Goal: Task Accomplishment & Management: Manage account settings

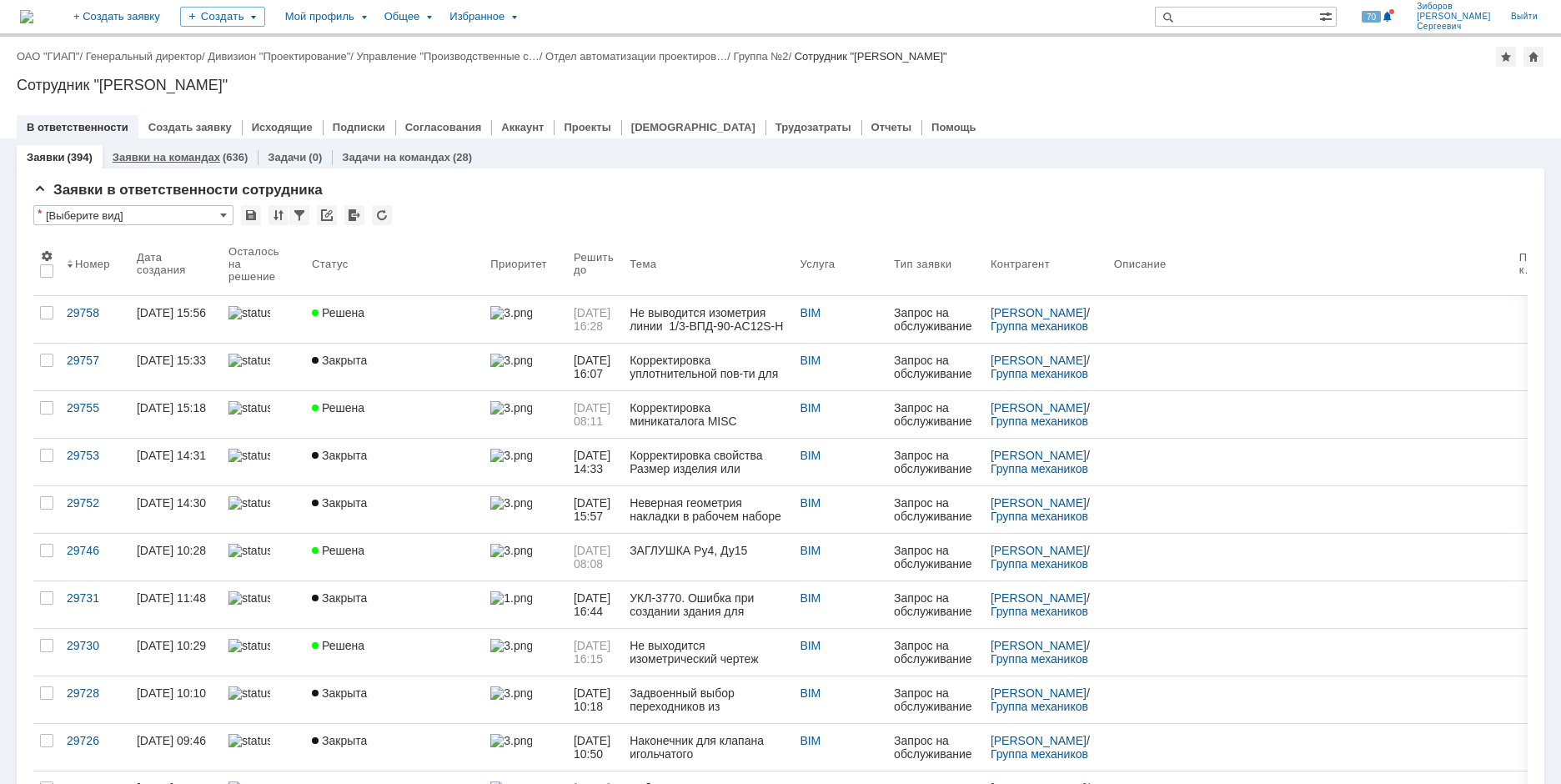
click at [185, 154] on link "Заявки на командах" at bounding box center [166, 157] width 108 height 13
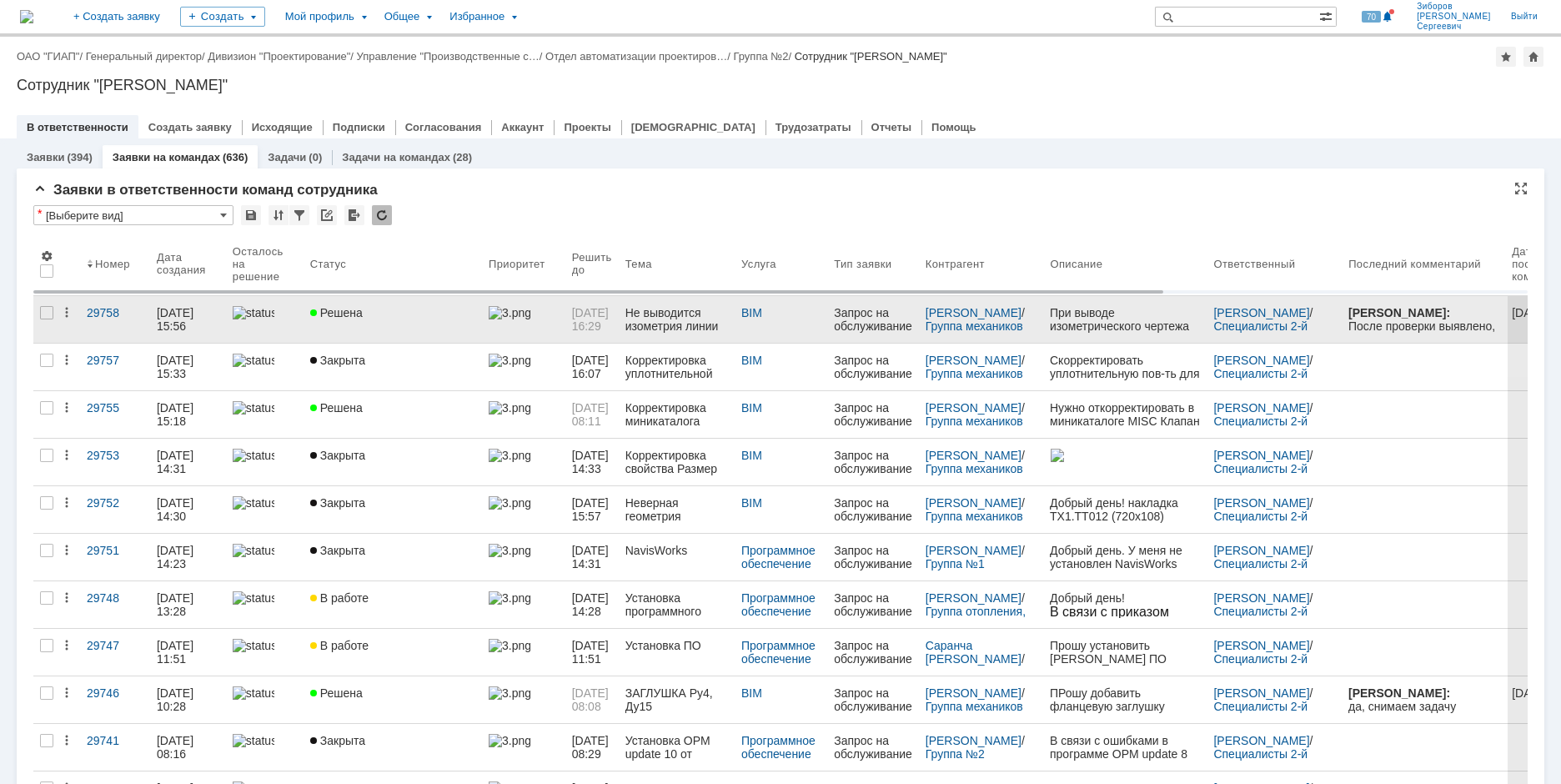
click at [362, 313] on span "Решена" at bounding box center [336, 313] width 53 height 13
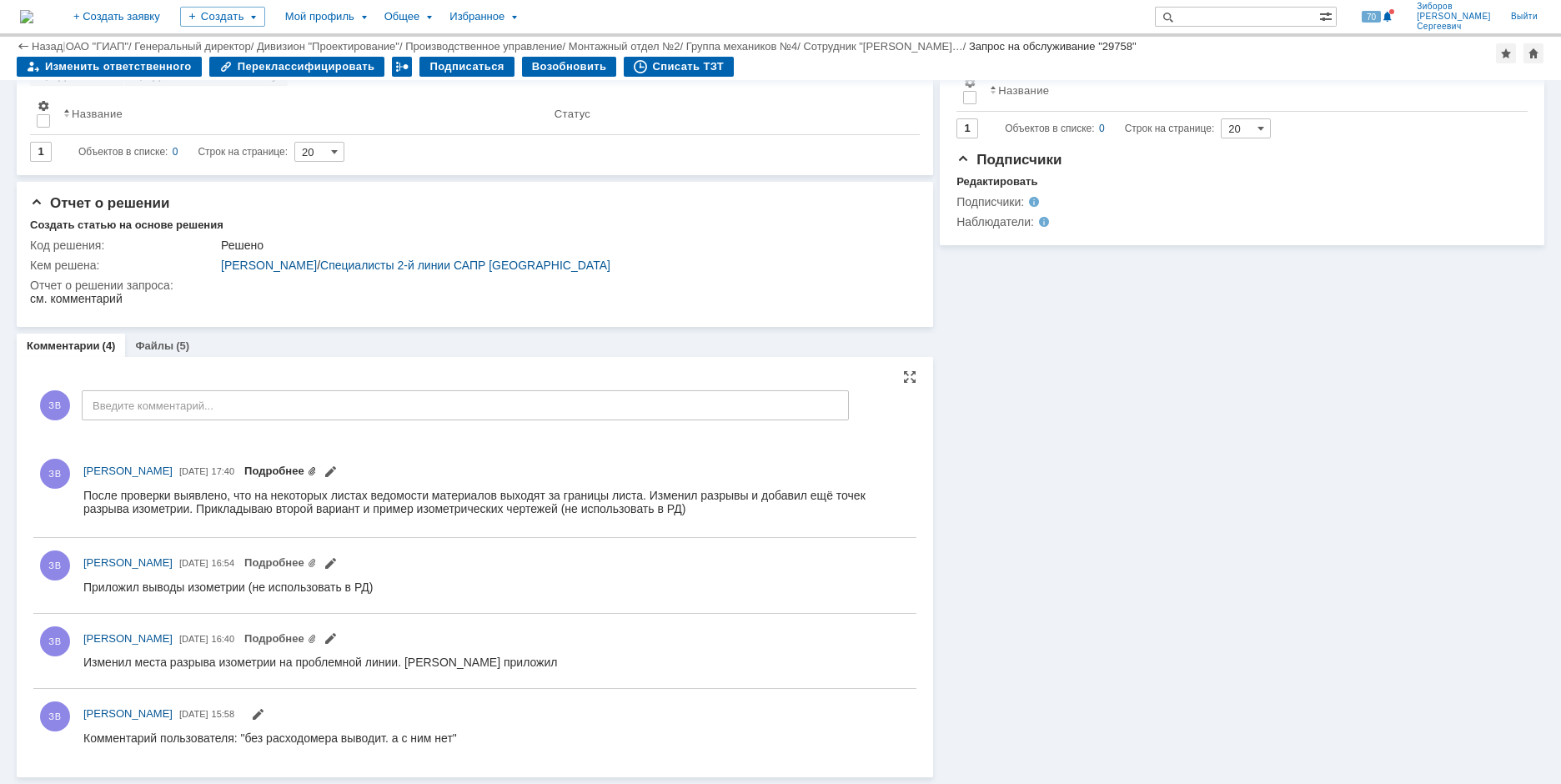
click at [317, 464] on link "Подробнее" at bounding box center [280, 471] width 73 height 13
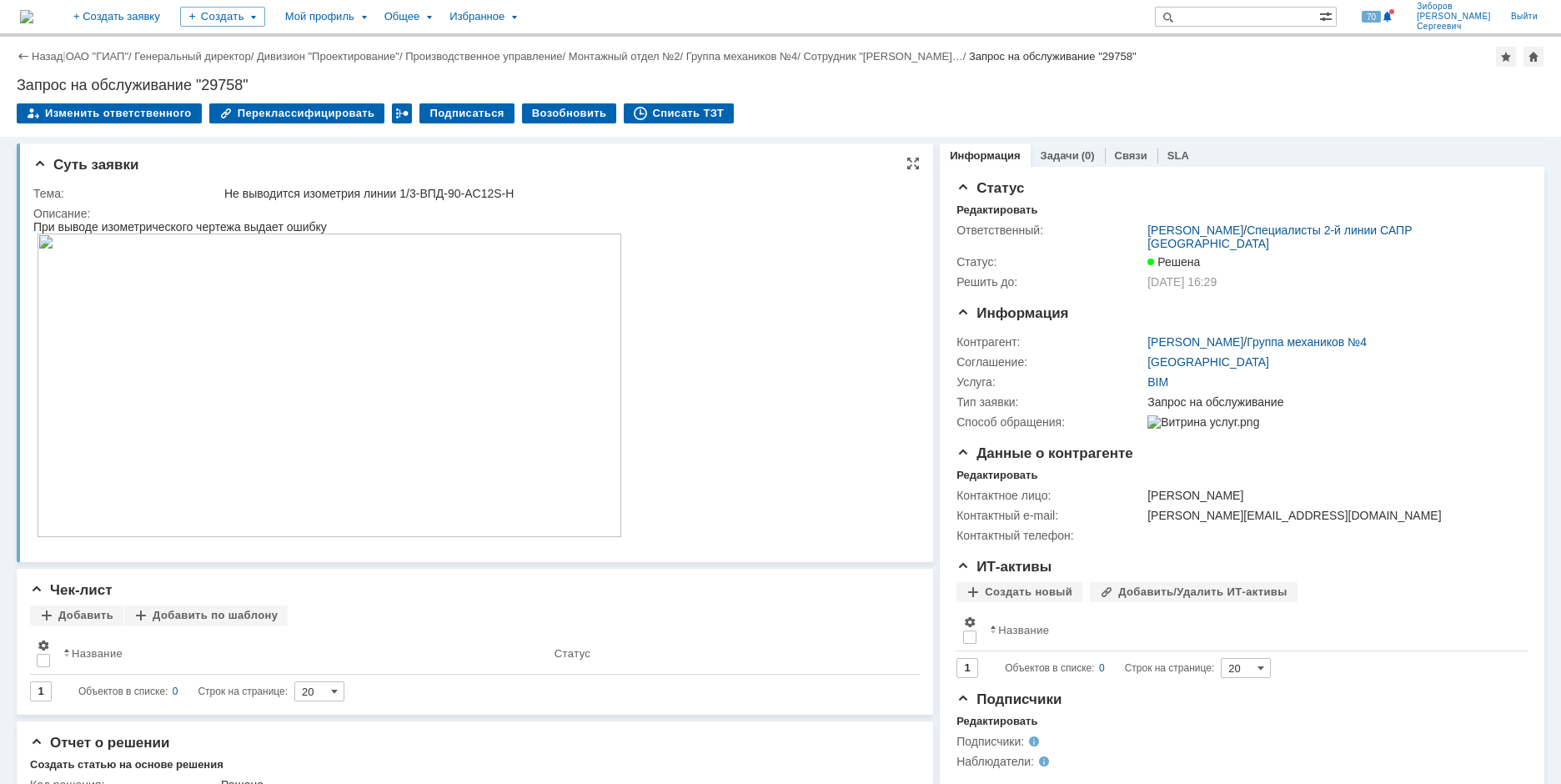
click at [437, 351] on img at bounding box center [330, 385] width 586 height 304
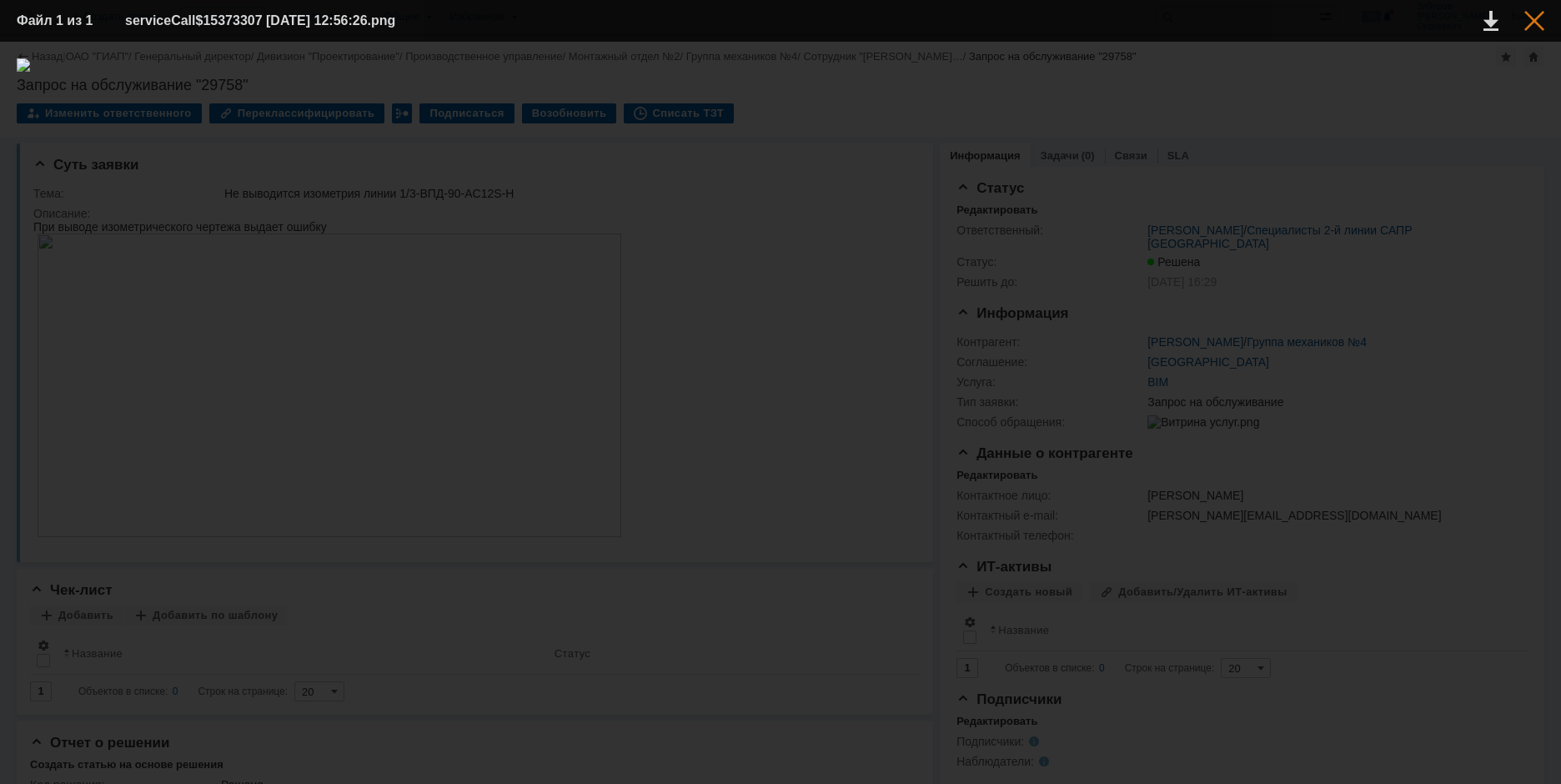
click at [1536, 22] on div at bounding box center [1534, 21] width 20 height 20
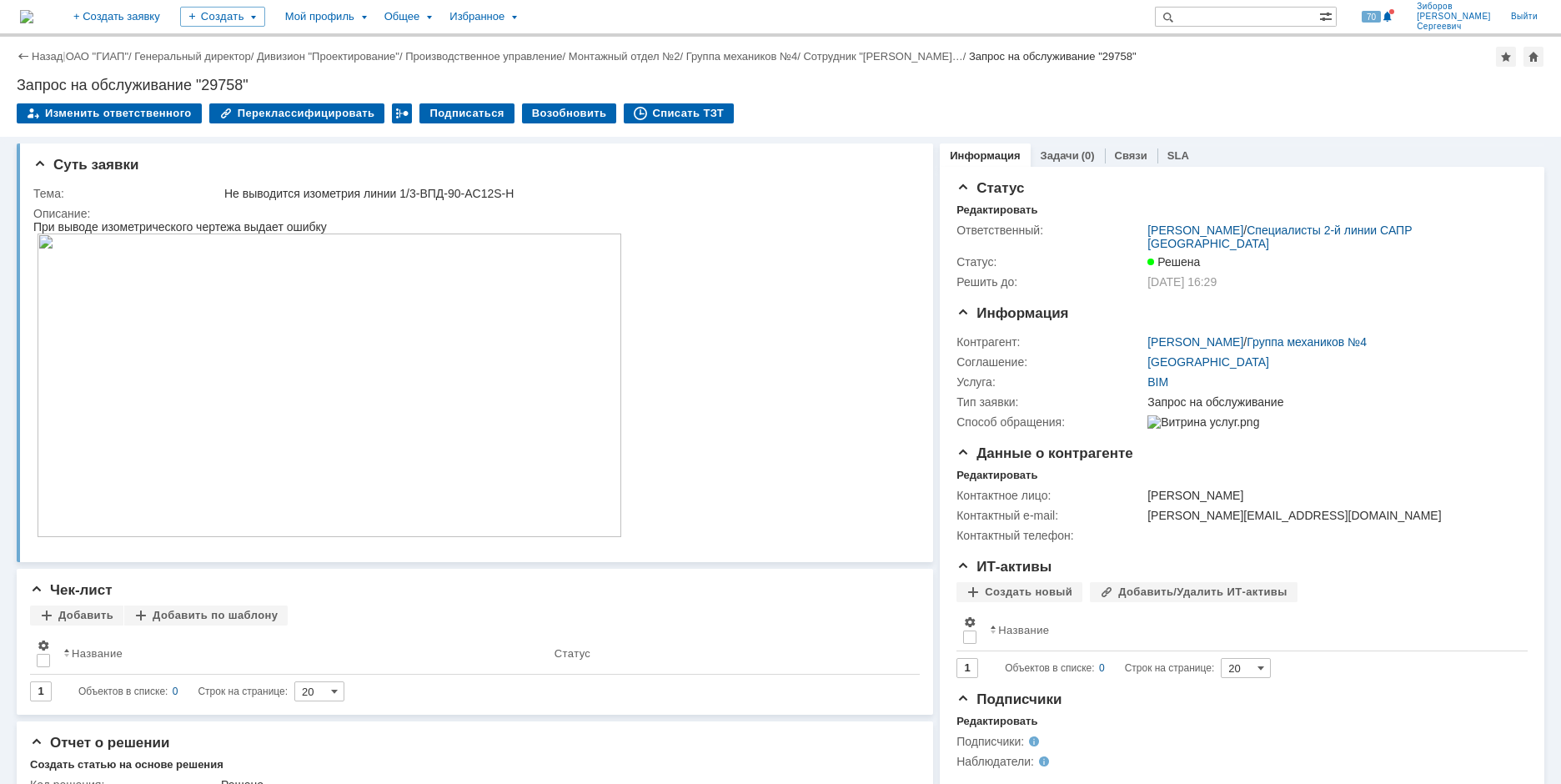
click at [33, 13] on img at bounding box center [26, 16] width 13 height 13
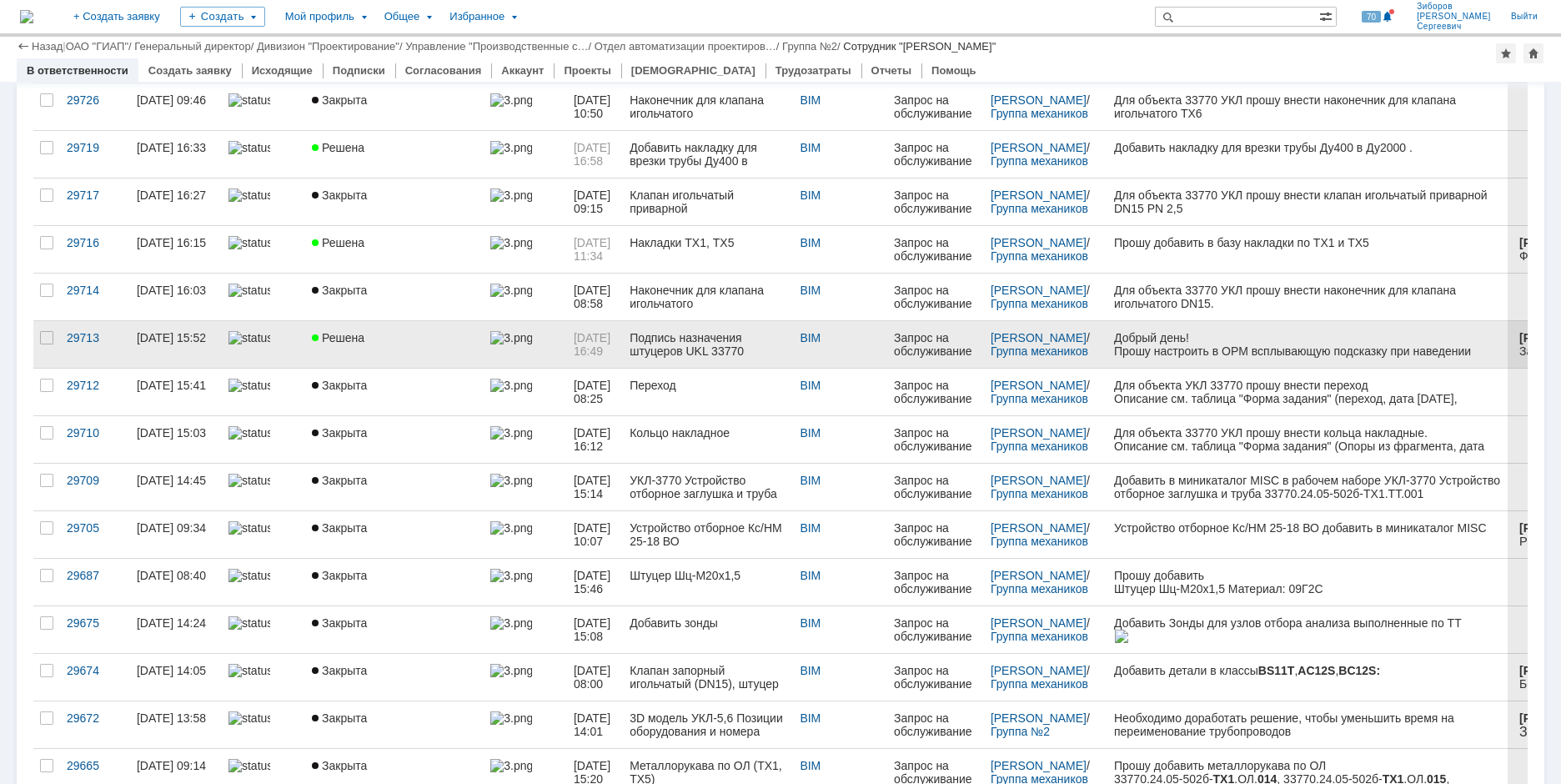
click at [322, 340] on span "Решена" at bounding box center [338, 338] width 53 height 13
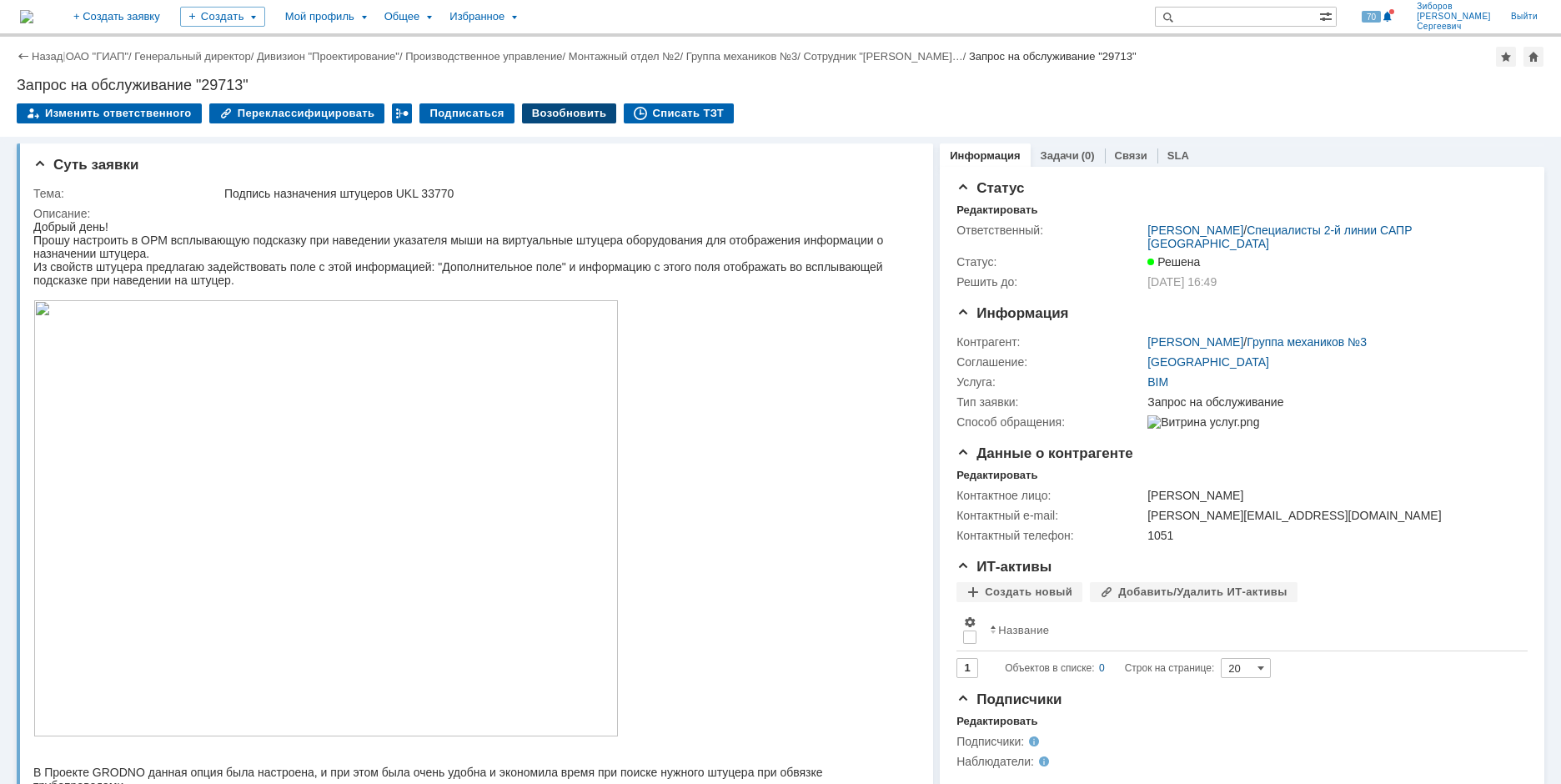
click at [559, 113] on div "Возобновить" at bounding box center [569, 113] width 95 height 20
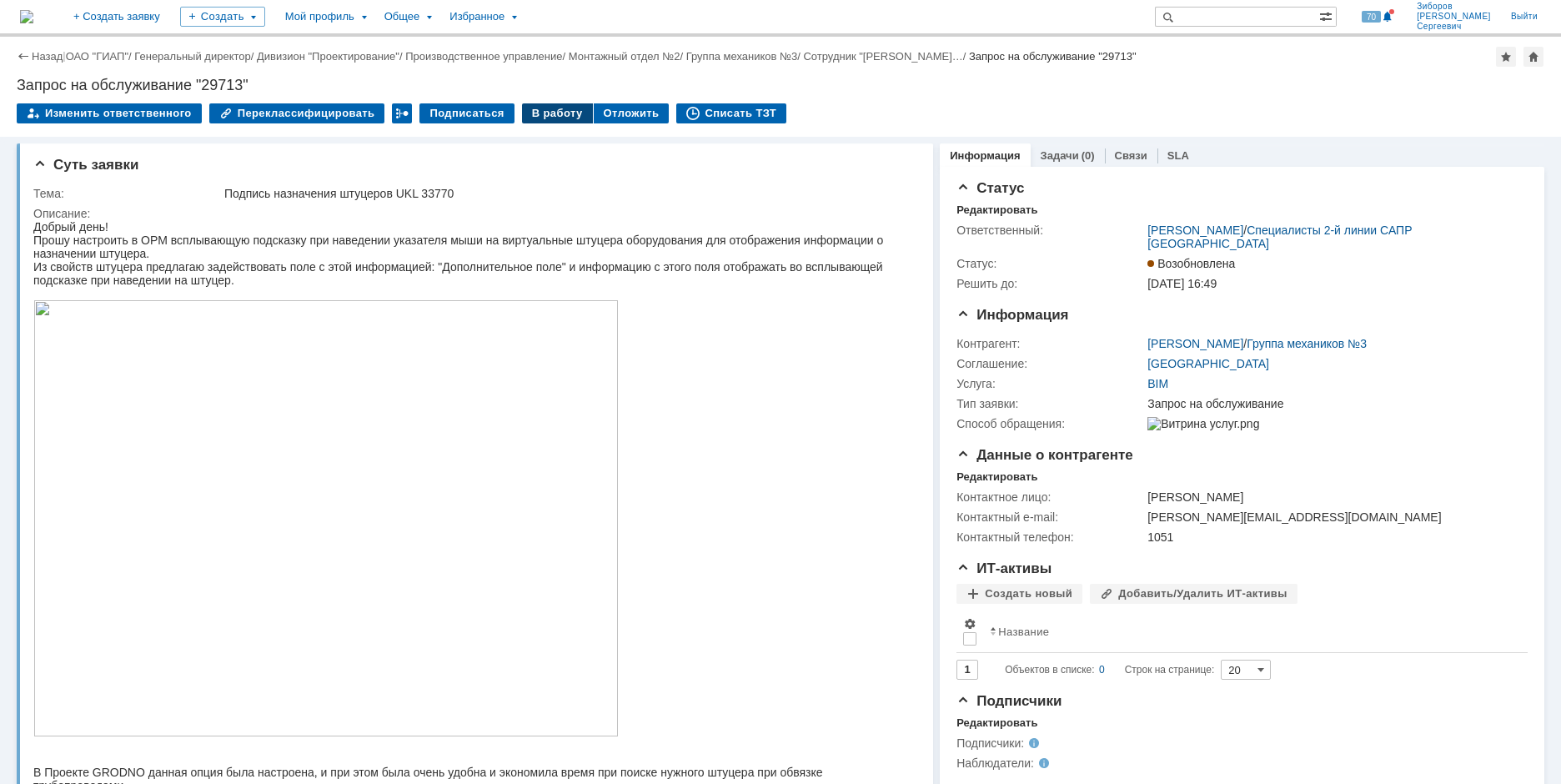
click at [540, 110] on div "В работу" at bounding box center [557, 113] width 71 height 20
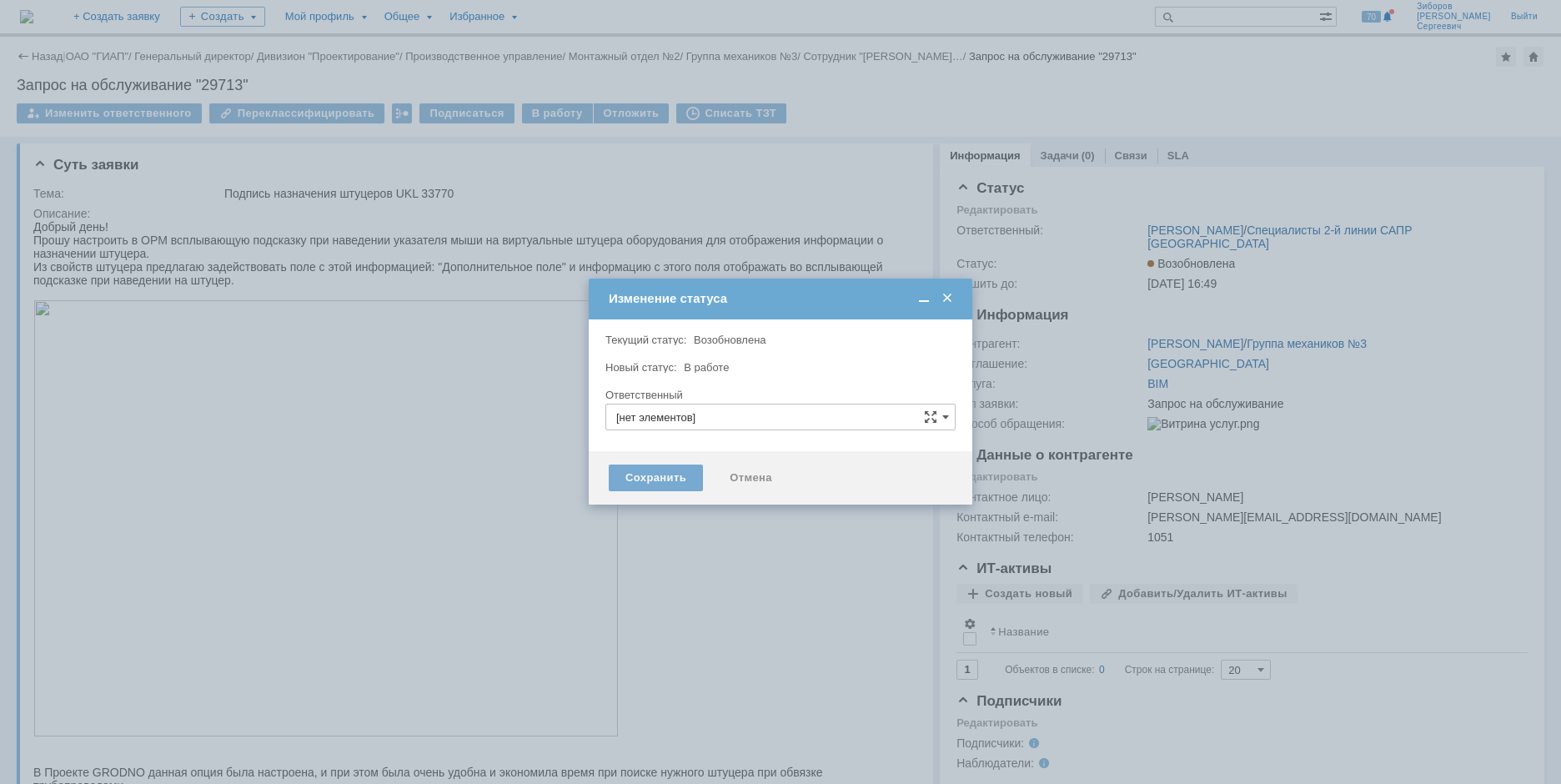
type input "[PERSON_NAME]"
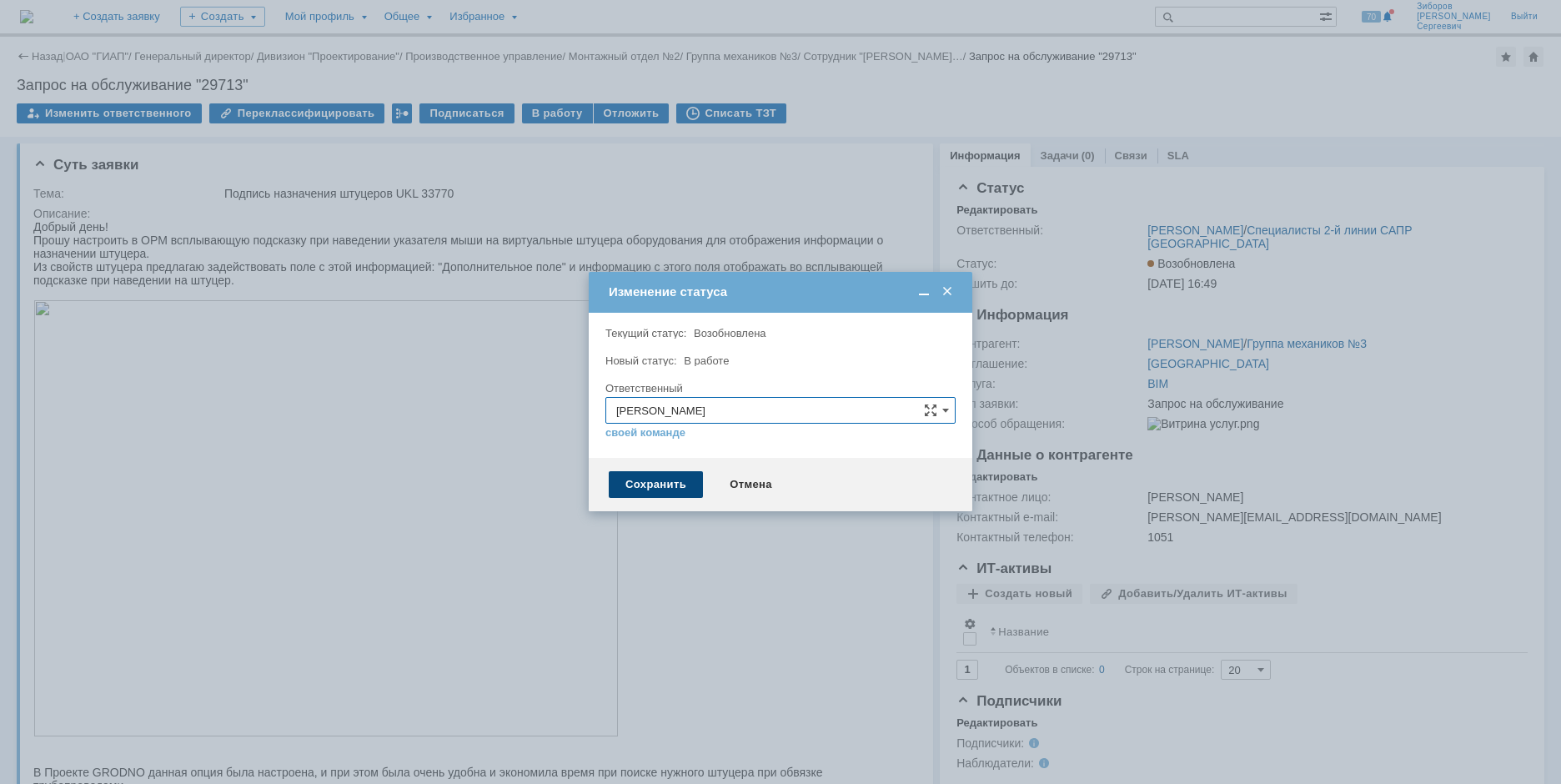
click at [653, 485] on div "Сохранить" at bounding box center [656, 485] width 94 height 27
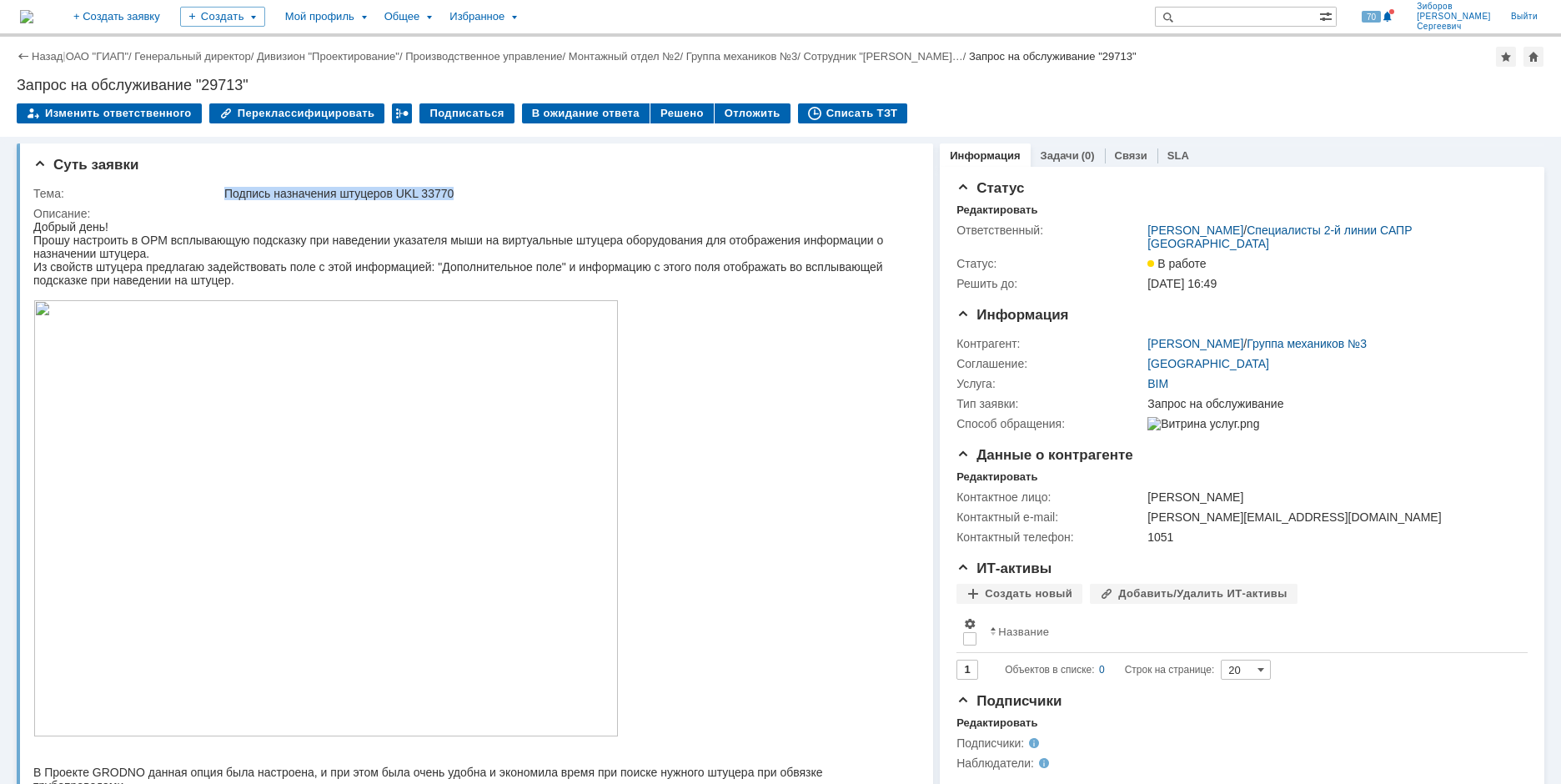
drag, startPoint x: 228, startPoint y: 190, endPoint x: 505, endPoint y: 198, distance: 277.1
click at [505, 198] on div "Подпись назначения штуцеров UKL 33770" at bounding box center [566, 193] width 683 height 13
copy div "Подпись назначения штуцеров UKL 33770"
click at [33, 18] on img at bounding box center [26, 16] width 13 height 13
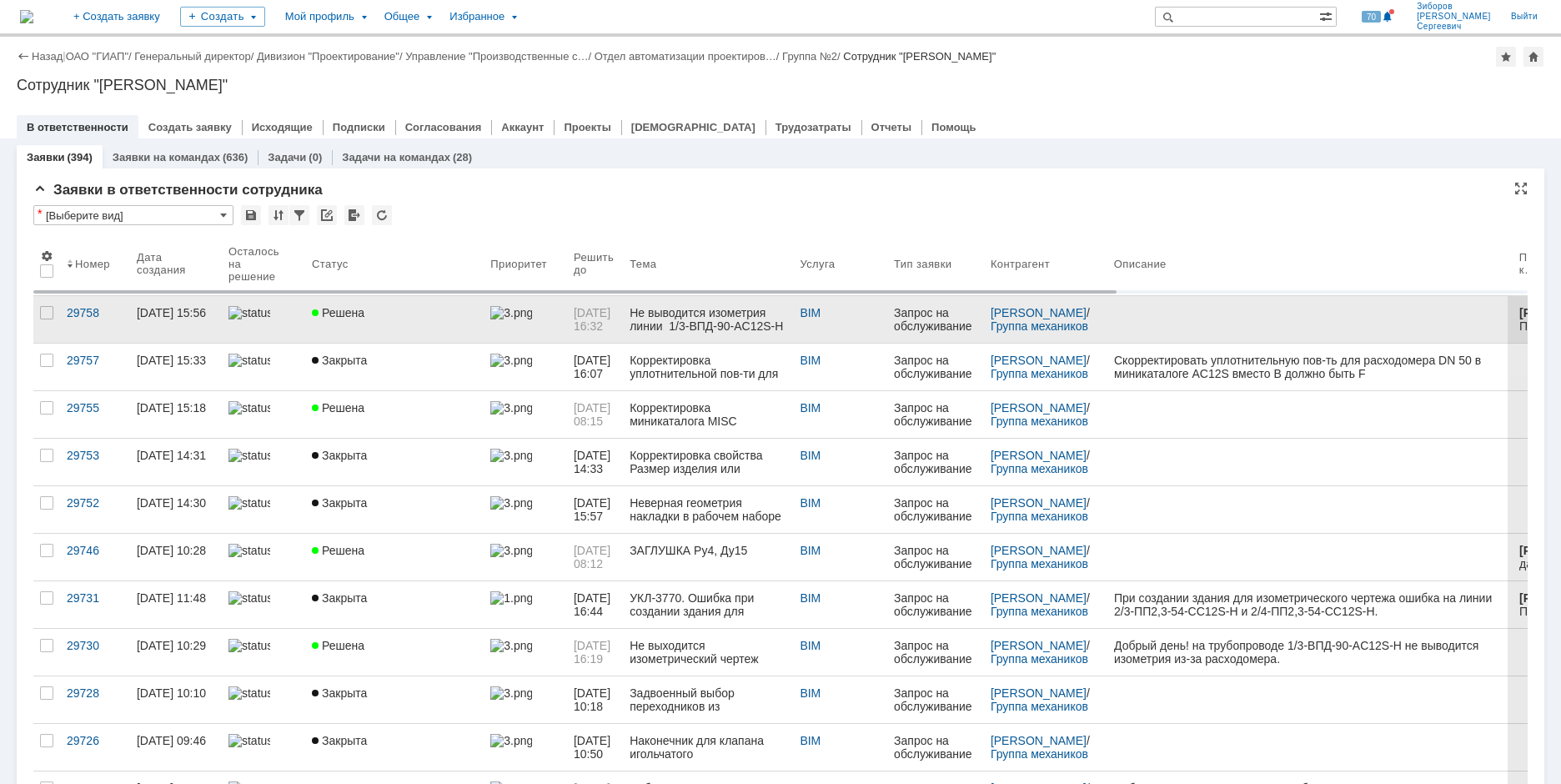
click at [425, 328] on link "Решена" at bounding box center [394, 320] width 179 height 47
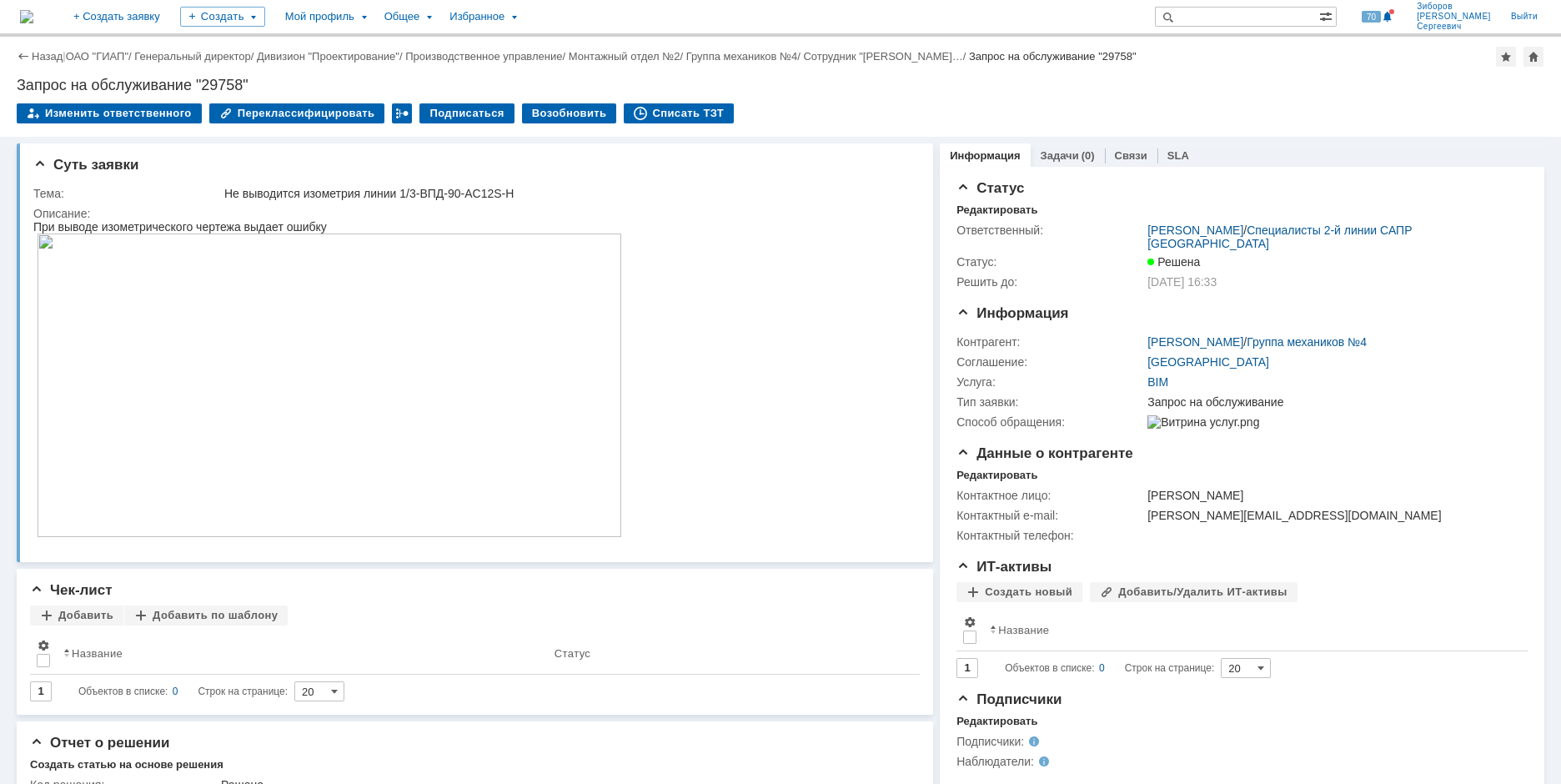
click at [33, 23] on img at bounding box center [26, 16] width 13 height 13
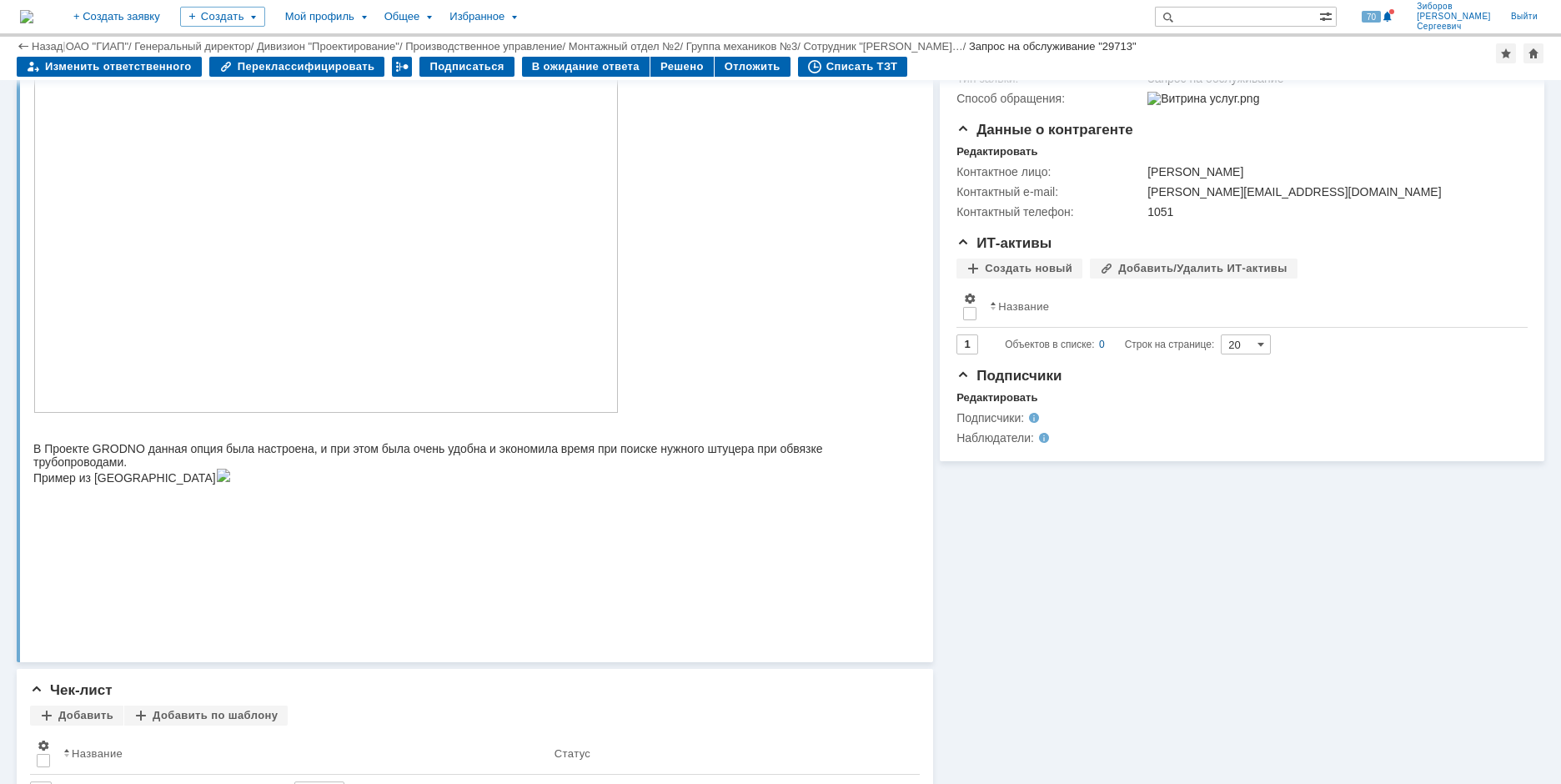
scroll to position [167, 0]
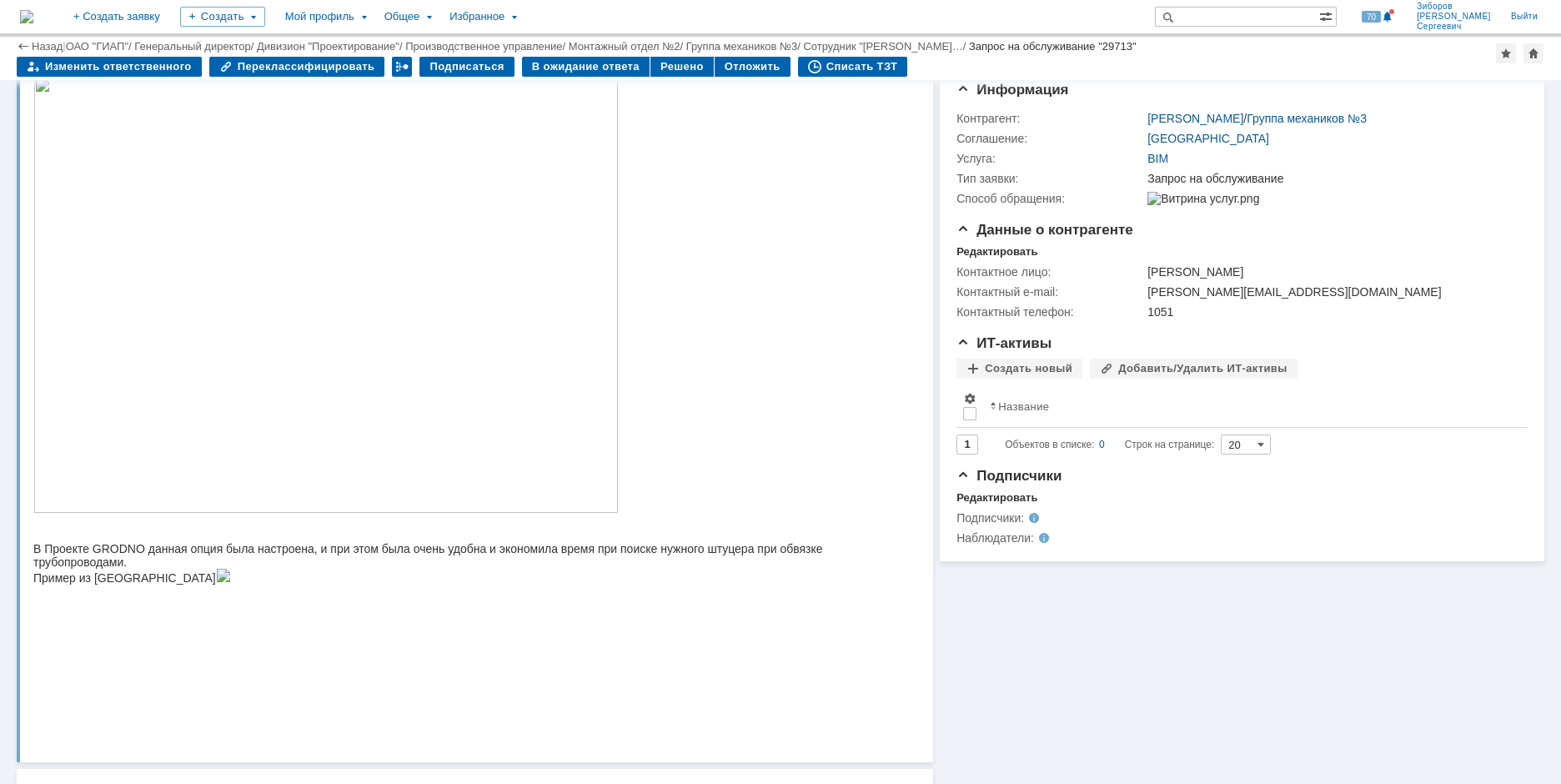
click at [295, 260] on img at bounding box center [326, 295] width 586 height 436
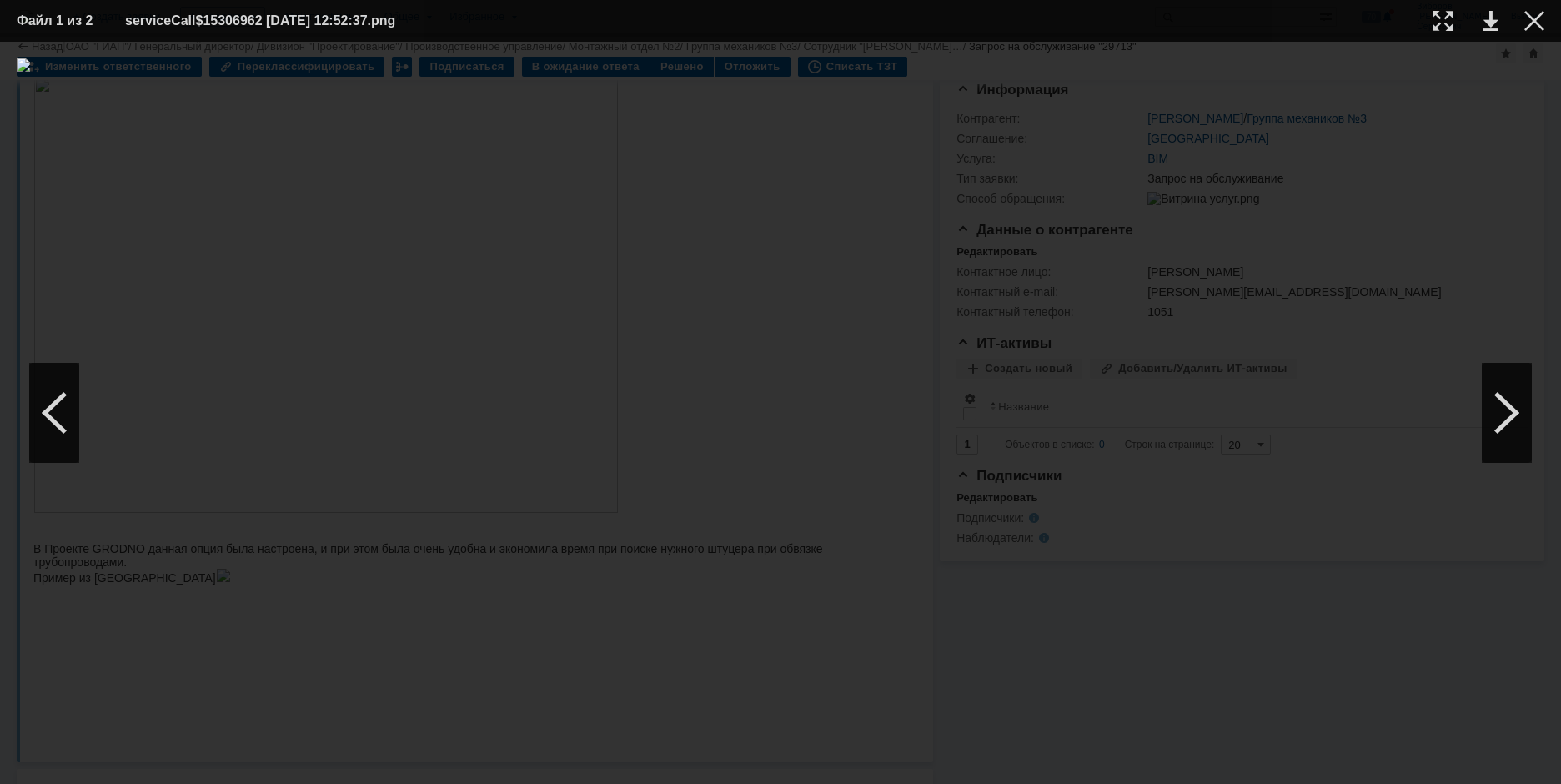
click at [1547, 13] on table "Файл 1 из 2 serviceCall$15306962 08.10.2025 12:52:37.png" at bounding box center [780, 21] width 1561 height 41
click at [1542, 15] on div at bounding box center [1534, 21] width 20 height 20
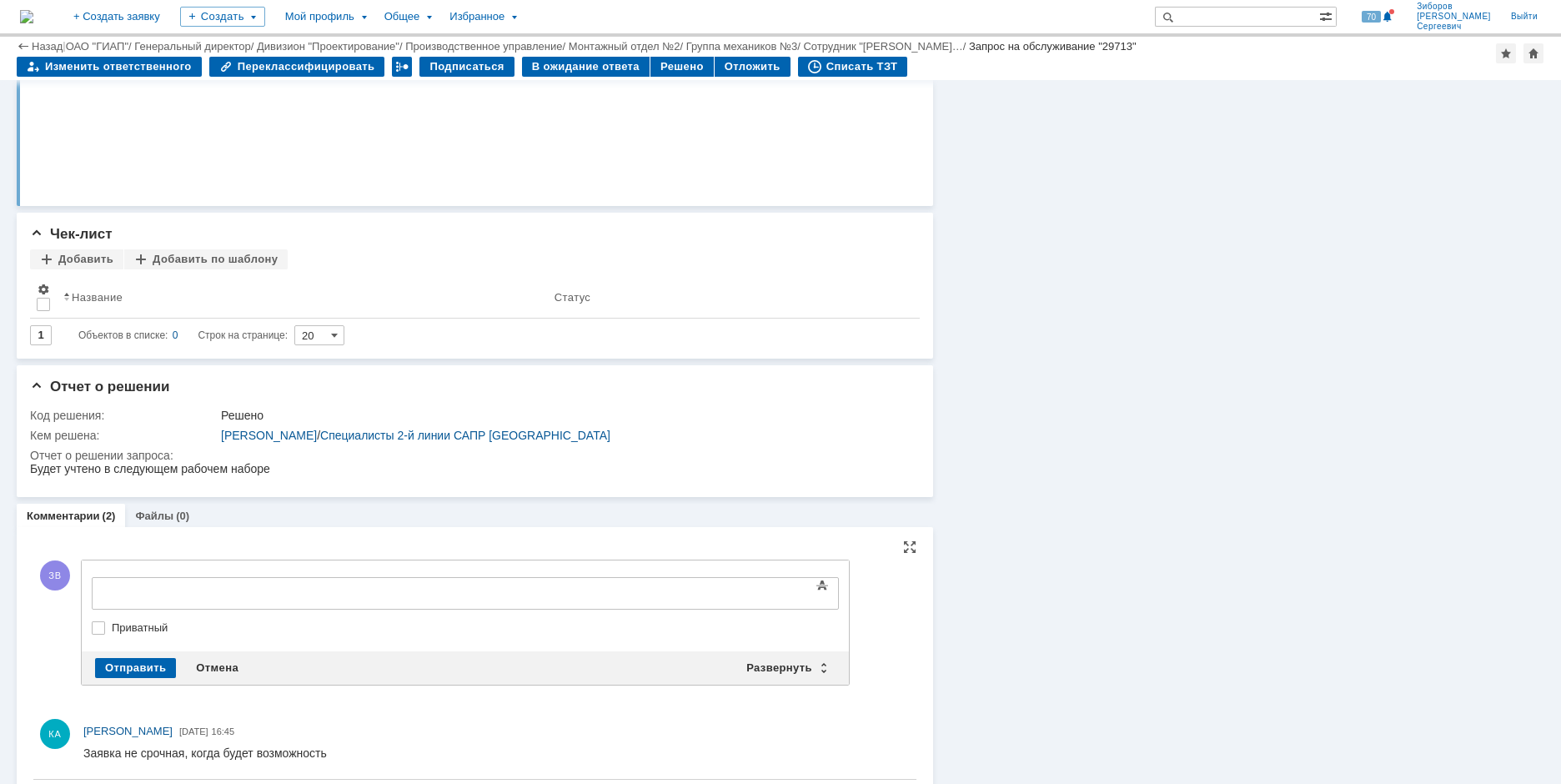
scroll to position [0, 0]
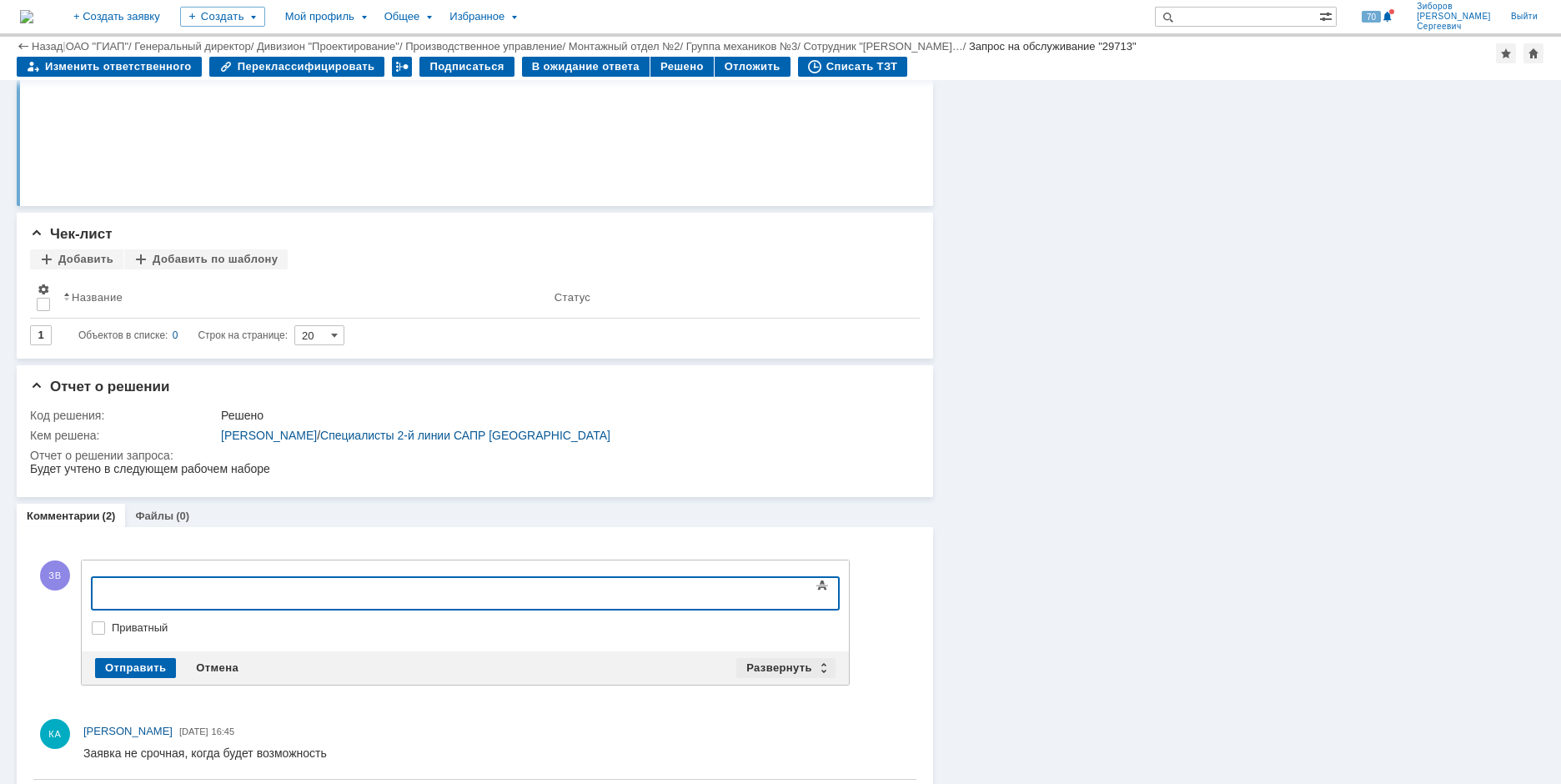
click at [764, 663] on div "Развернуть" at bounding box center [786, 668] width 100 height 20
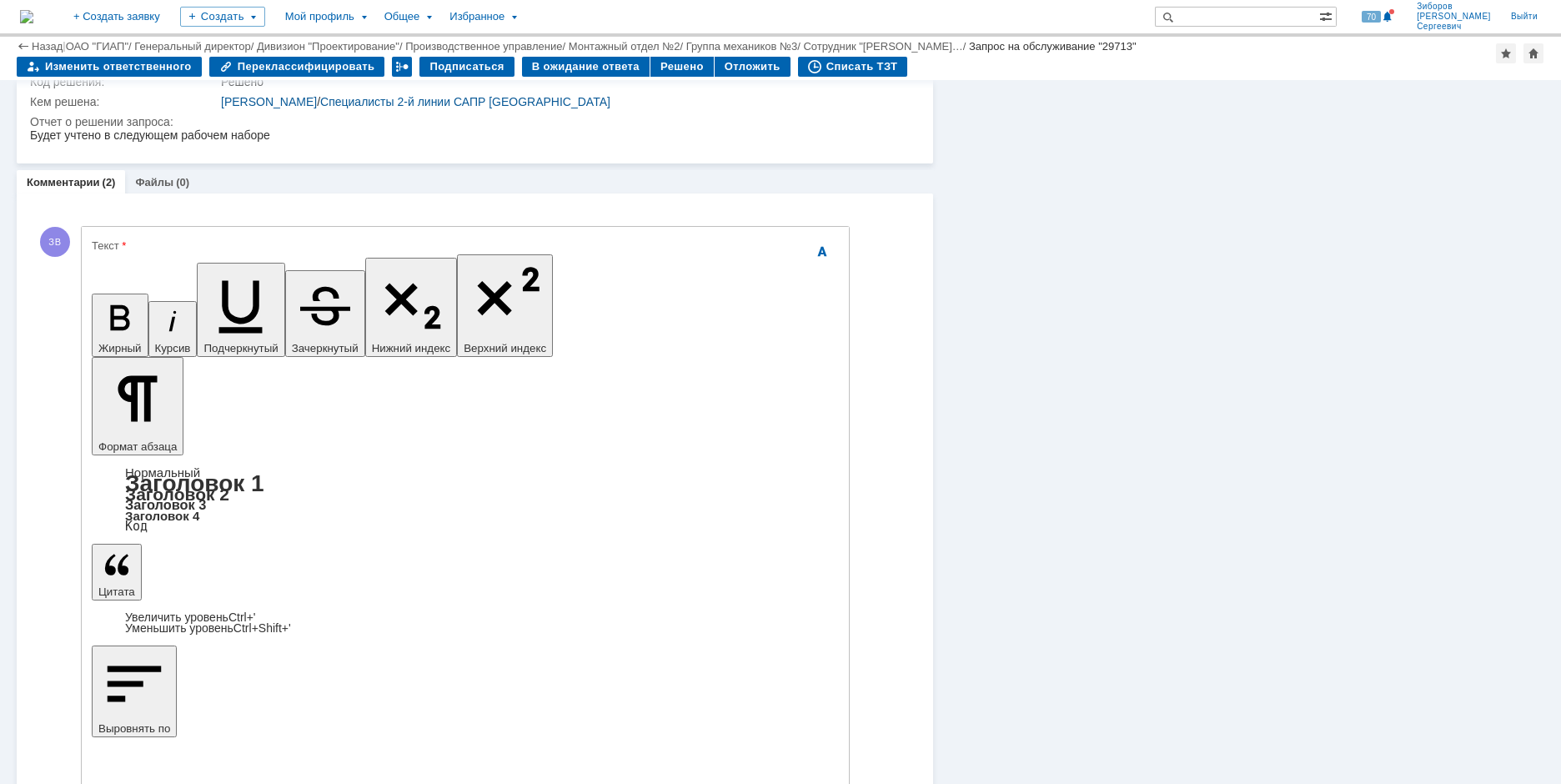
scroll to position [2660, 0]
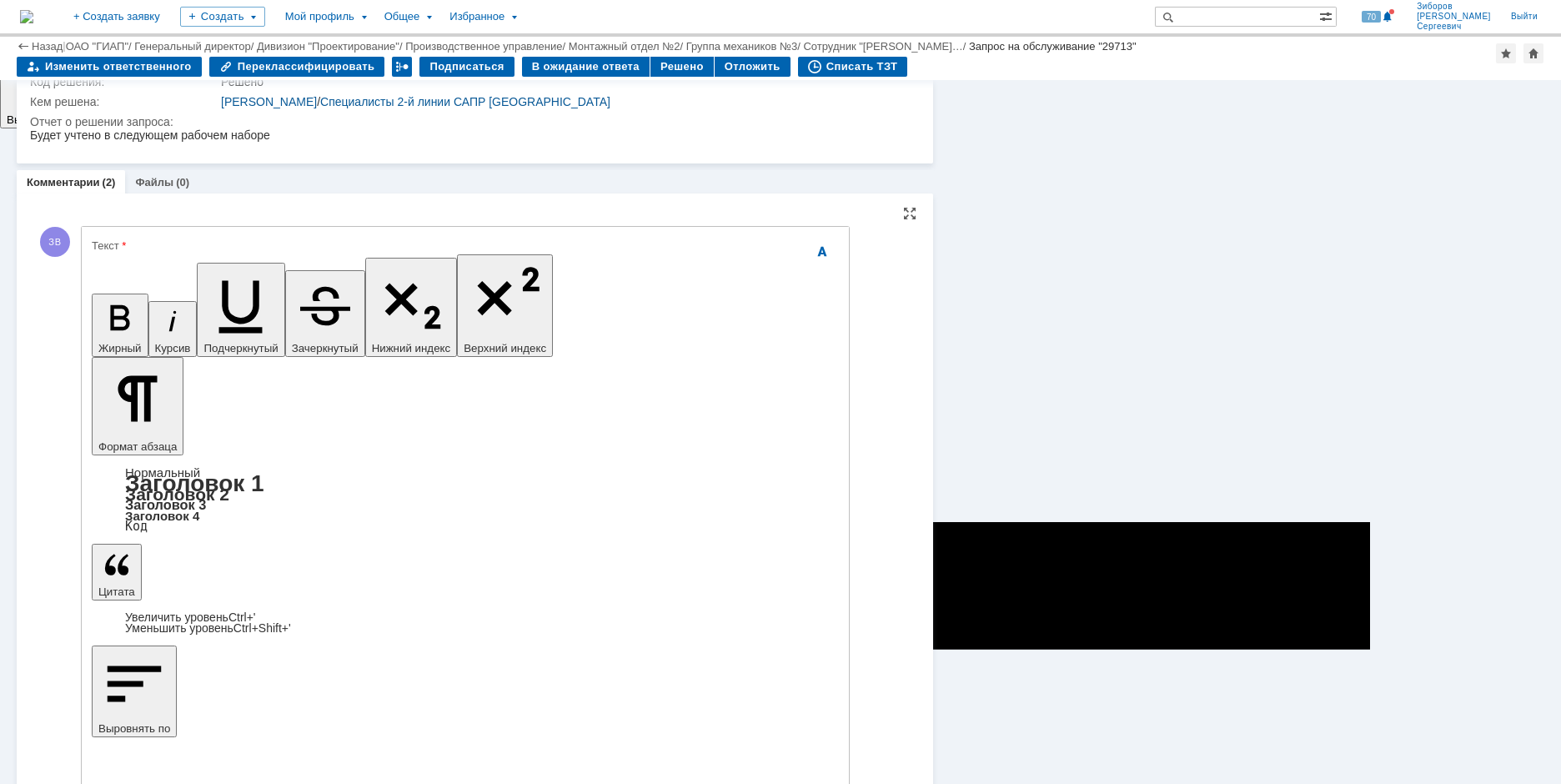
scroll to position [2607, 0]
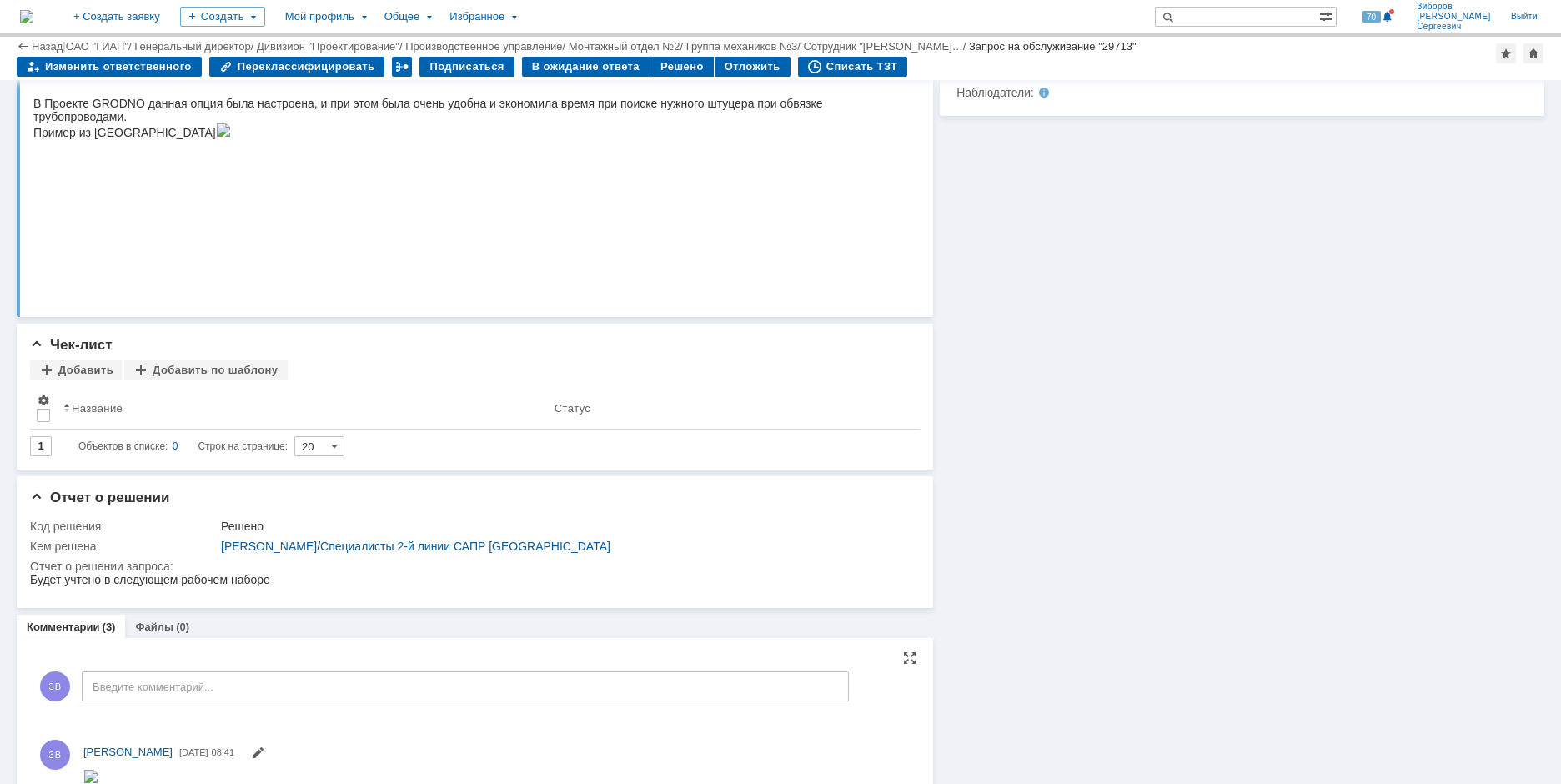
scroll to position [525, 0]
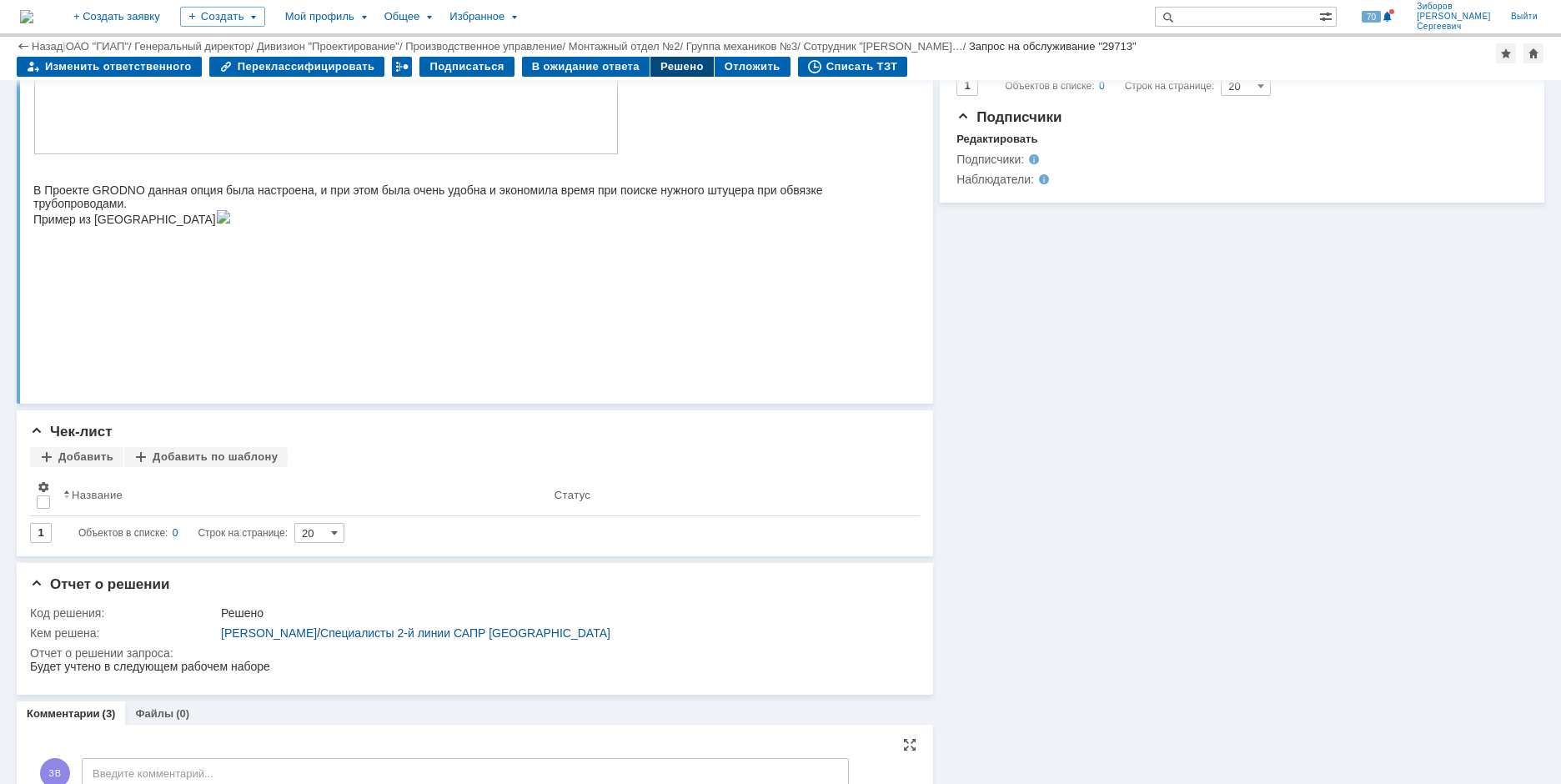
click at [660, 65] on div "Решено" at bounding box center [682, 66] width 64 height 20
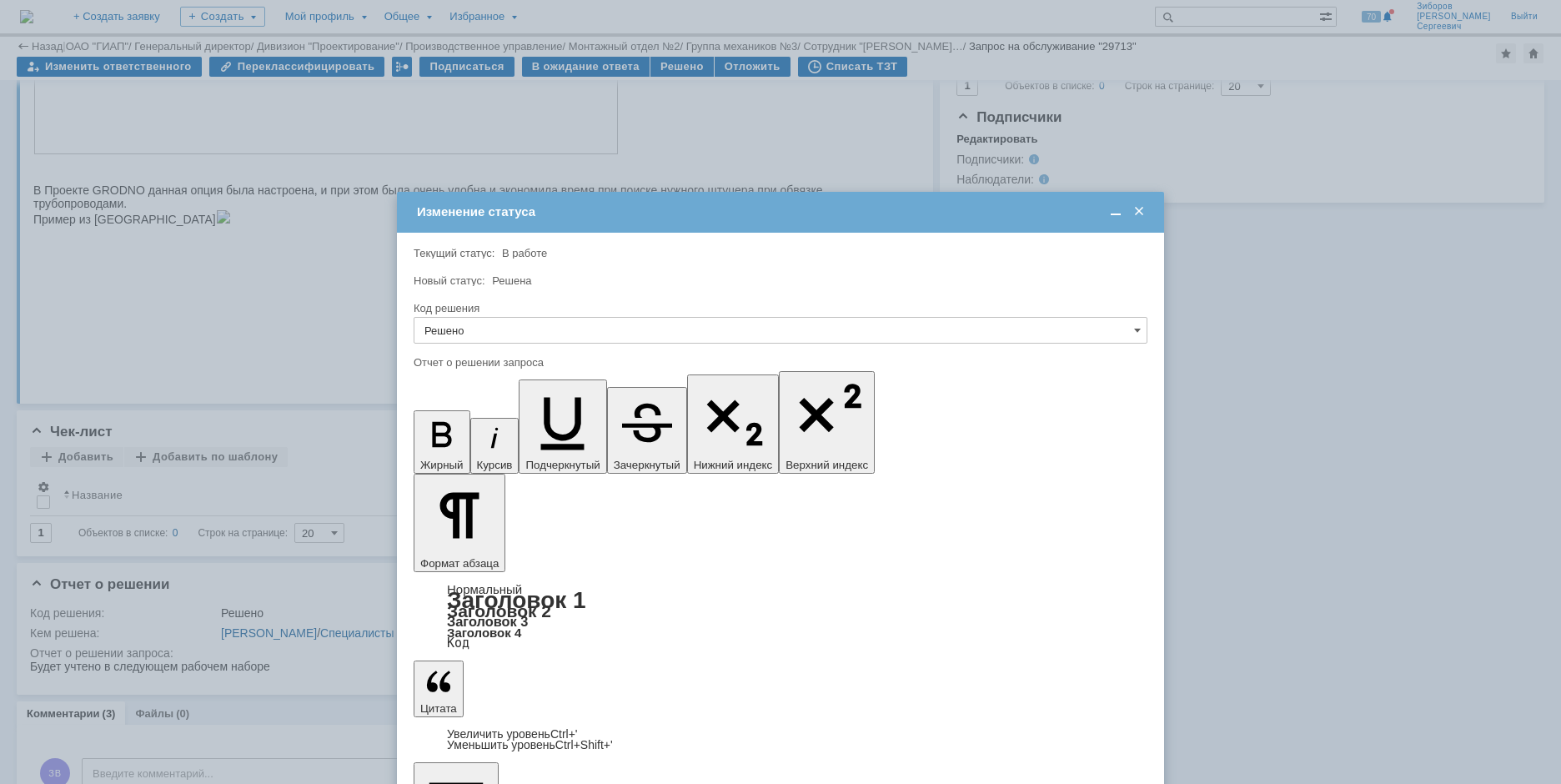
scroll to position [0, 0]
drag, startPoint x: 740, startPoint y: 4842, endPoint x: 493, endPoint y: 5181, distance: 419.4
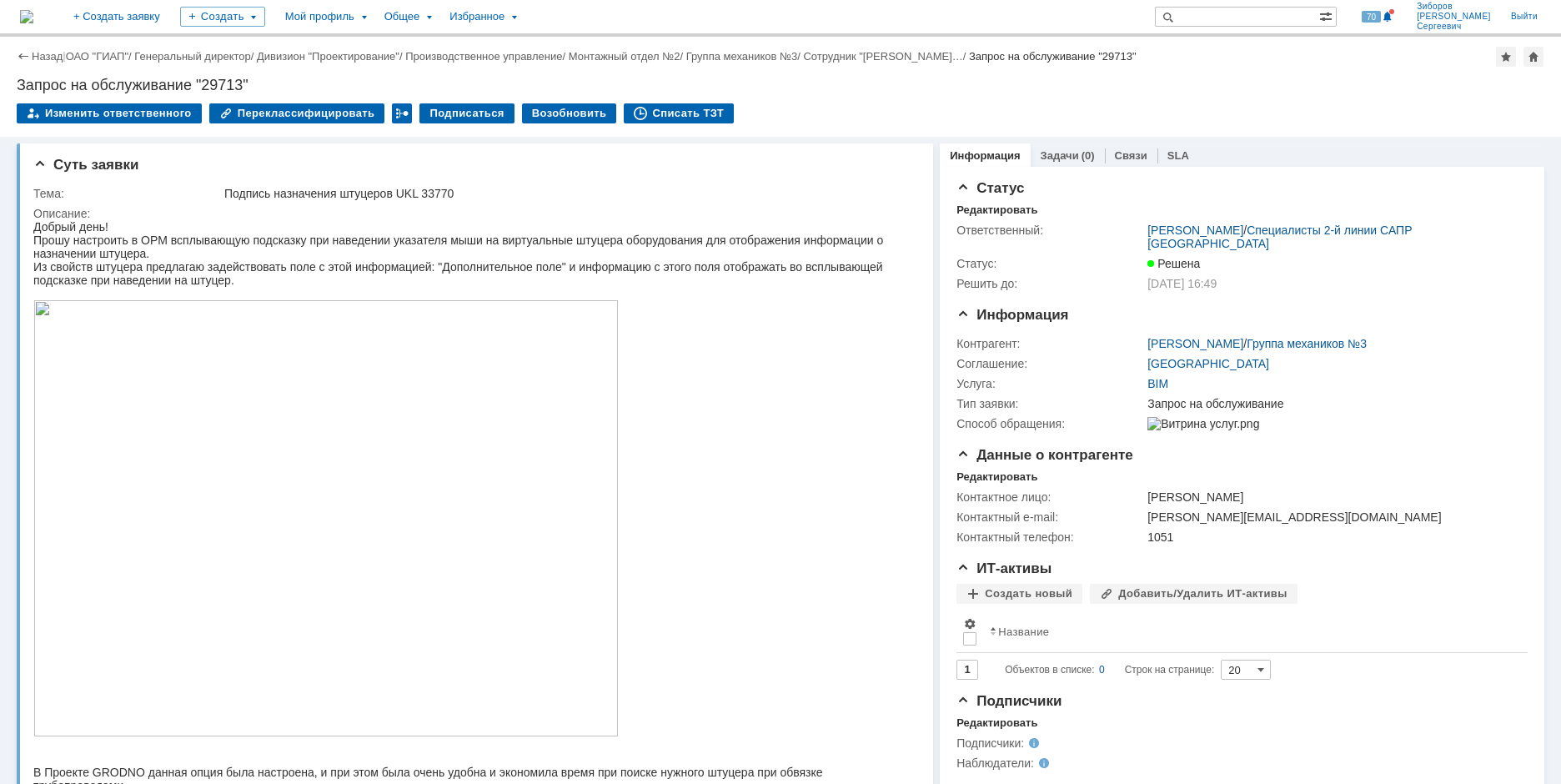
click at [33, 18] on img at bounding box center [26, 16] width 13 height 13
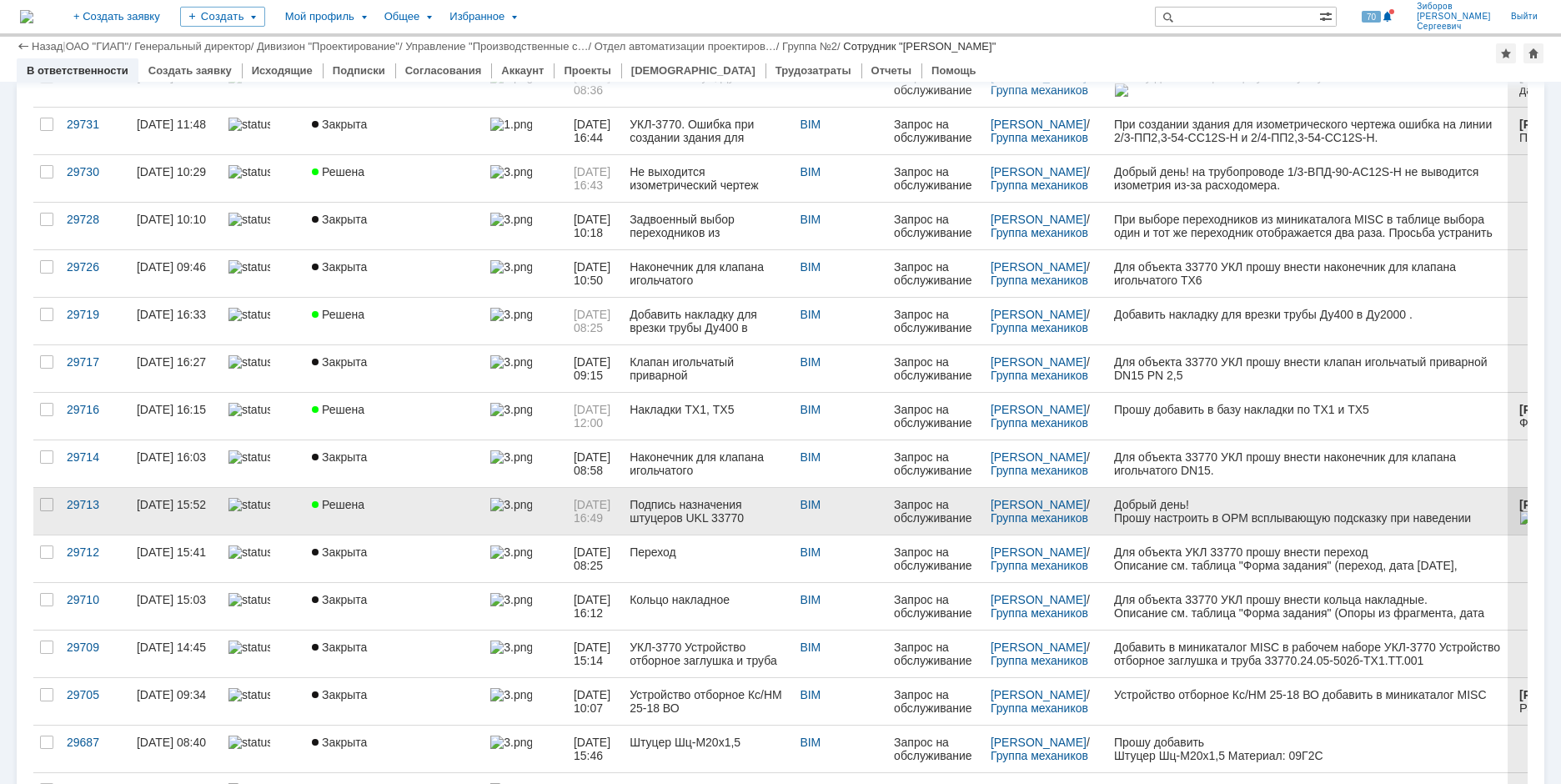
click at [392, 511] on link "Решена" at bounding box center [394, 511] width 179 height 47
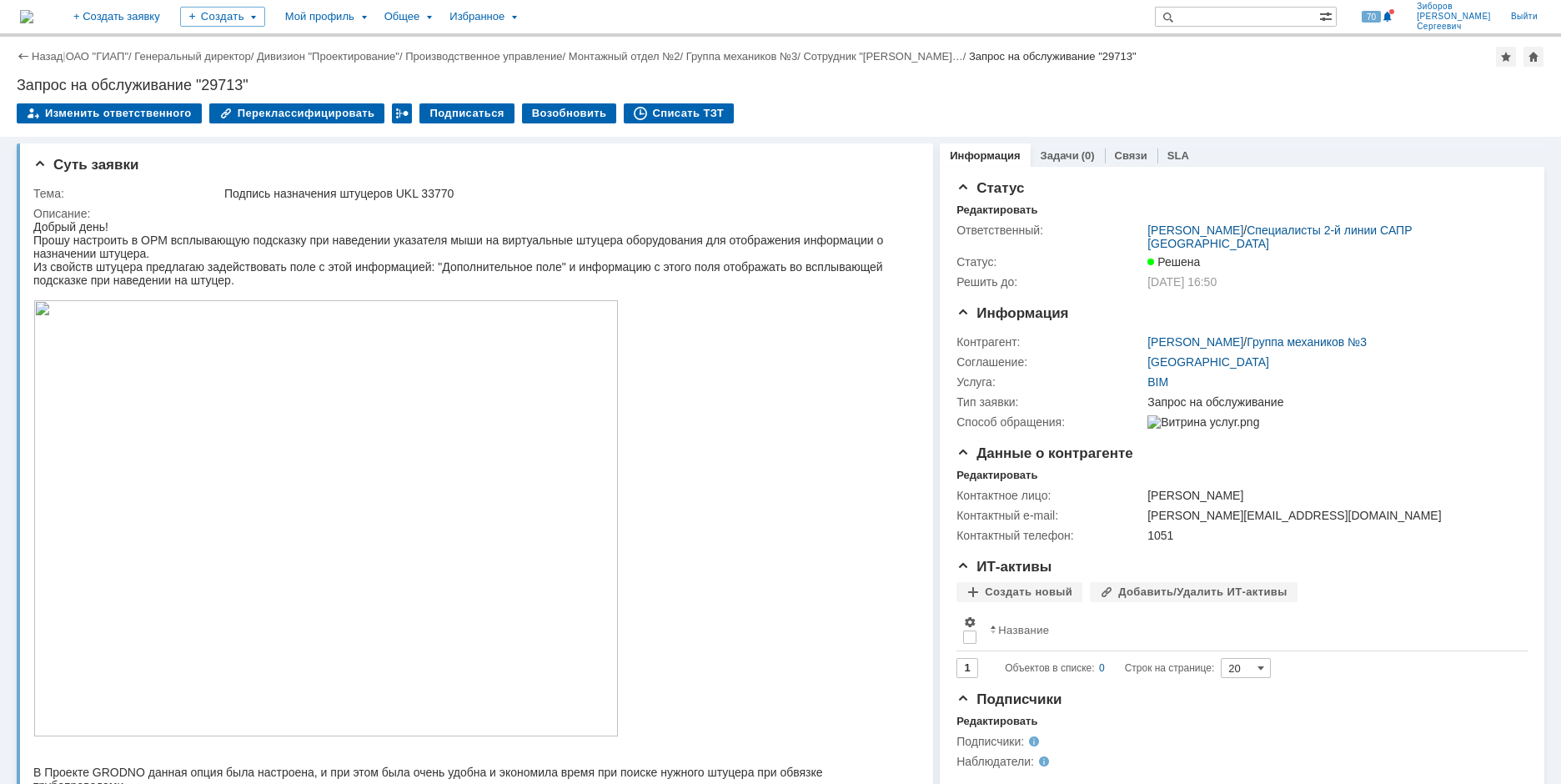
click at [33, 18] on img at bounding box center [26, 16] width 13 height 13
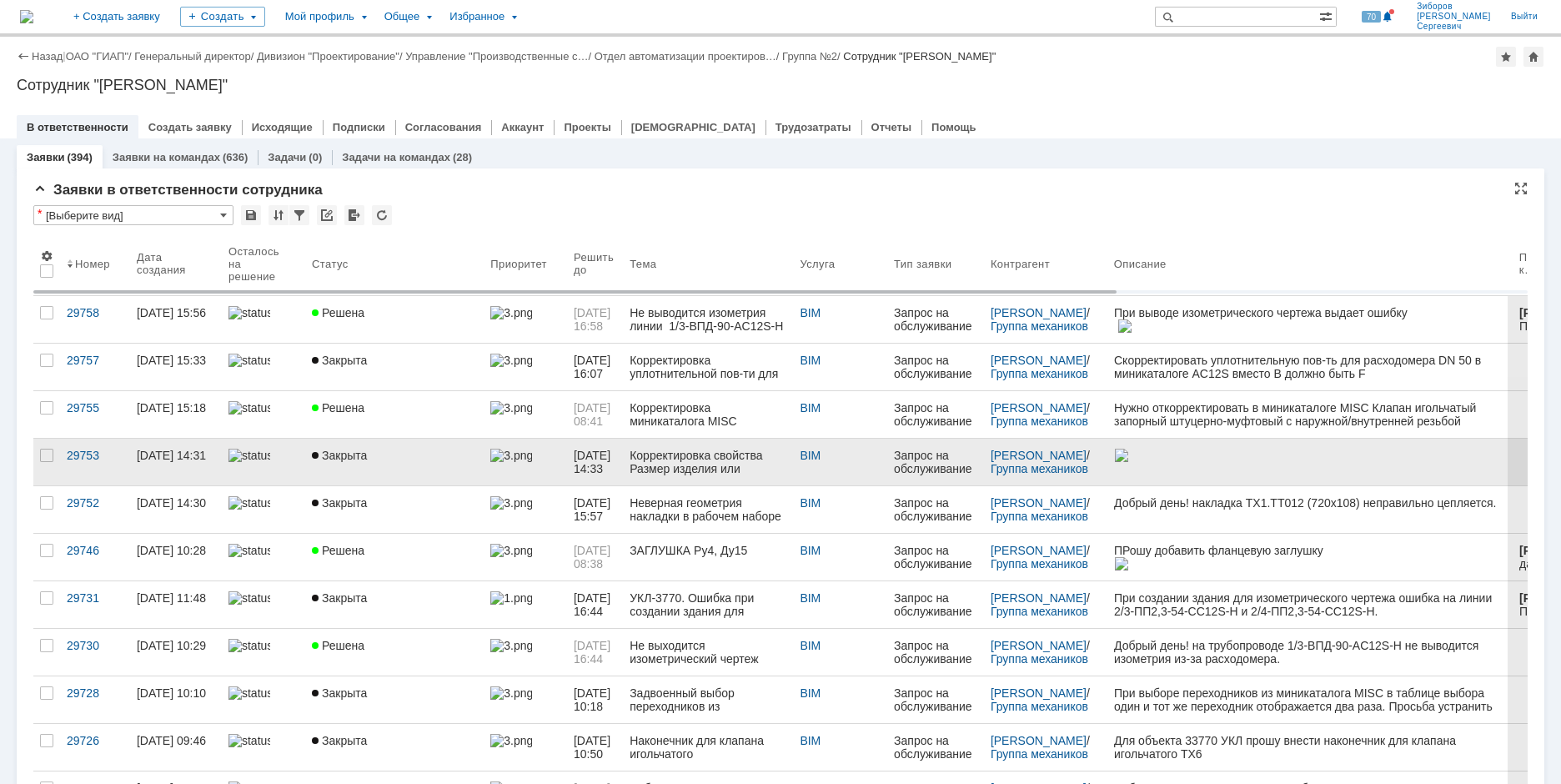
click at [689, 469] on div "Корректировка свойства Размер изделия или обозначения по стандарту" at bounding box center [708, 462] width 157 height 27
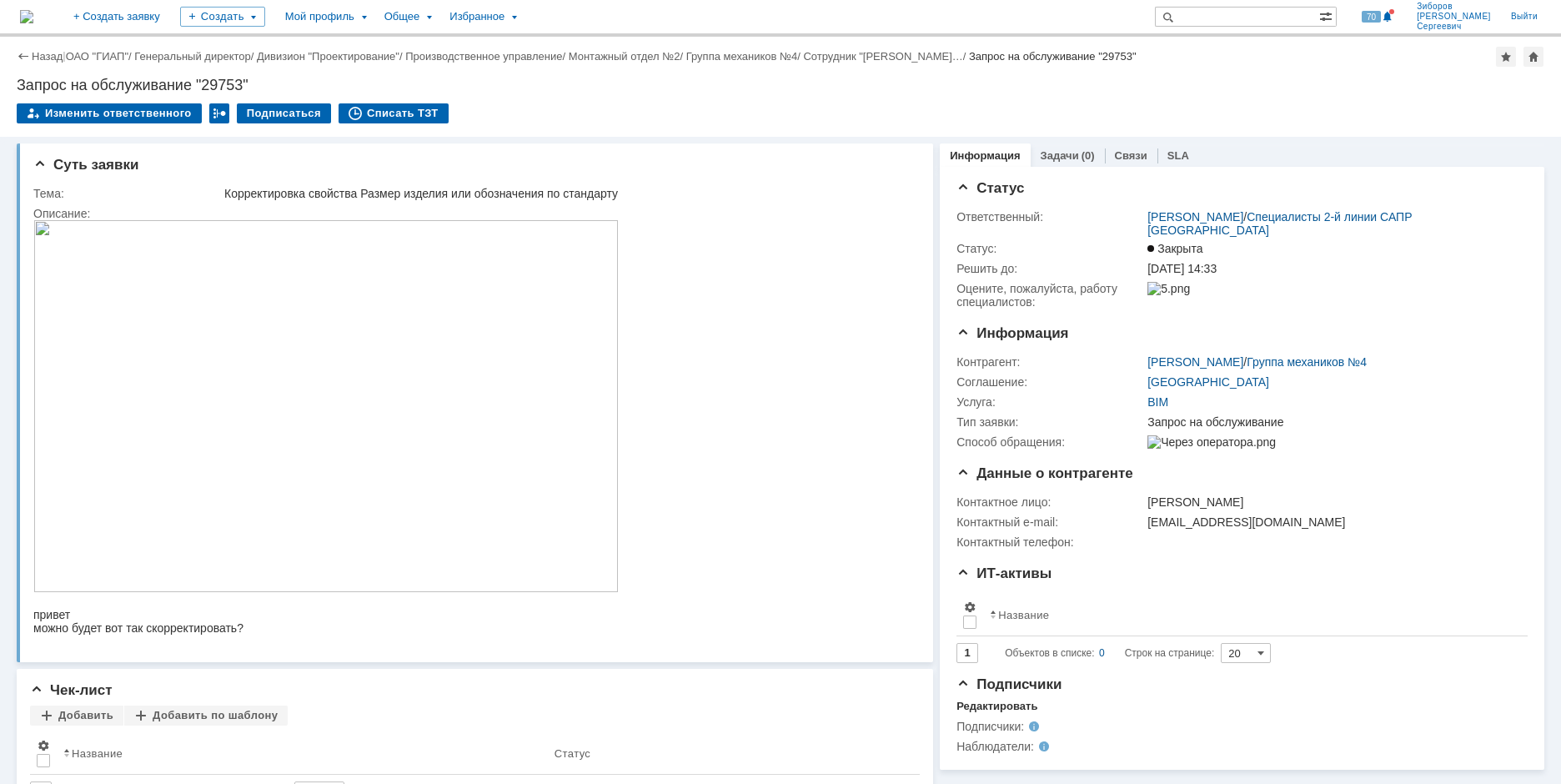
click at [33, 10] on img at bounding box center [26, 16] width 13 height 13
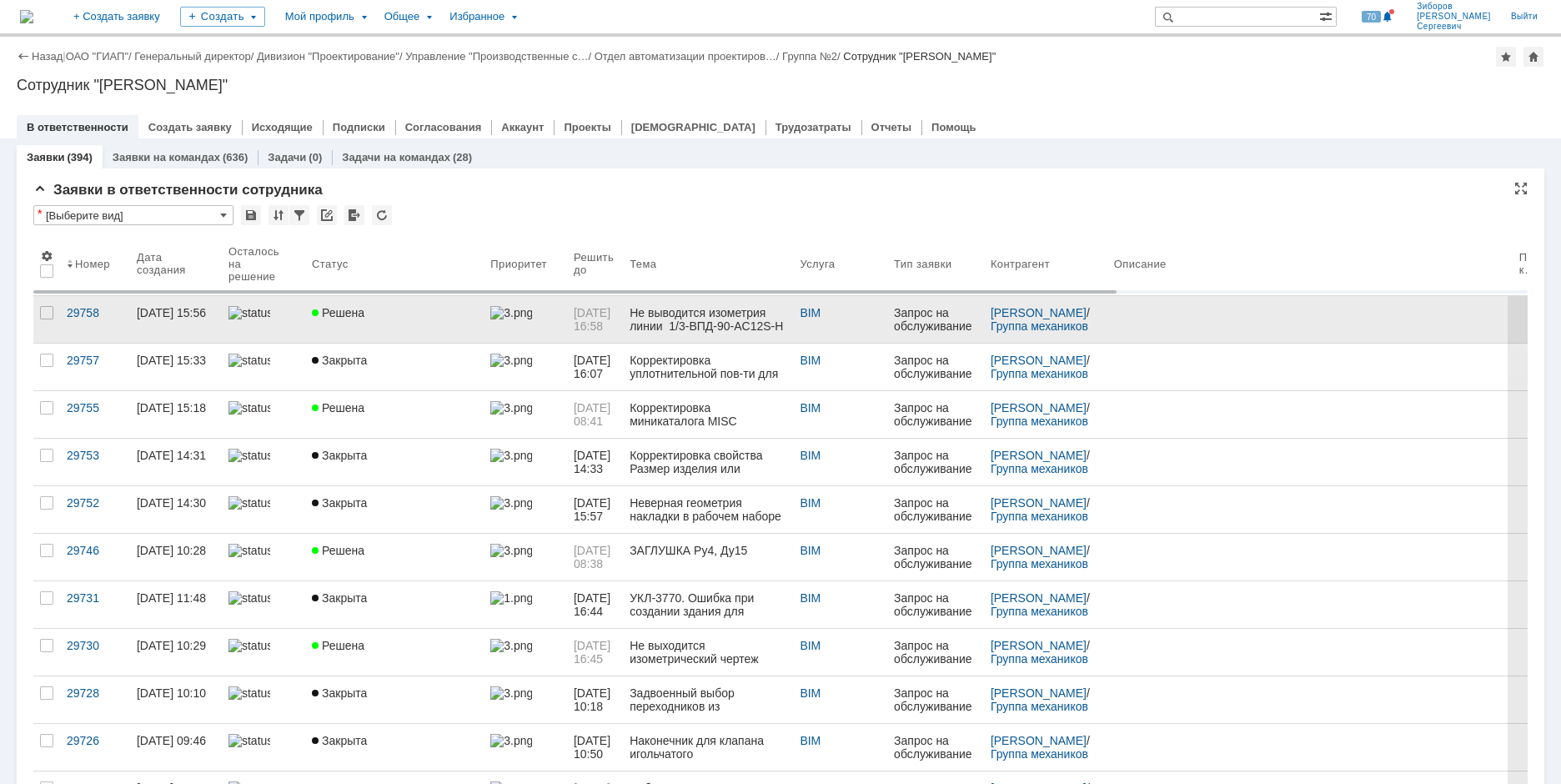
click at [359, 316] on span "Решена" at bounding box center [338, 313] width 53 height 13
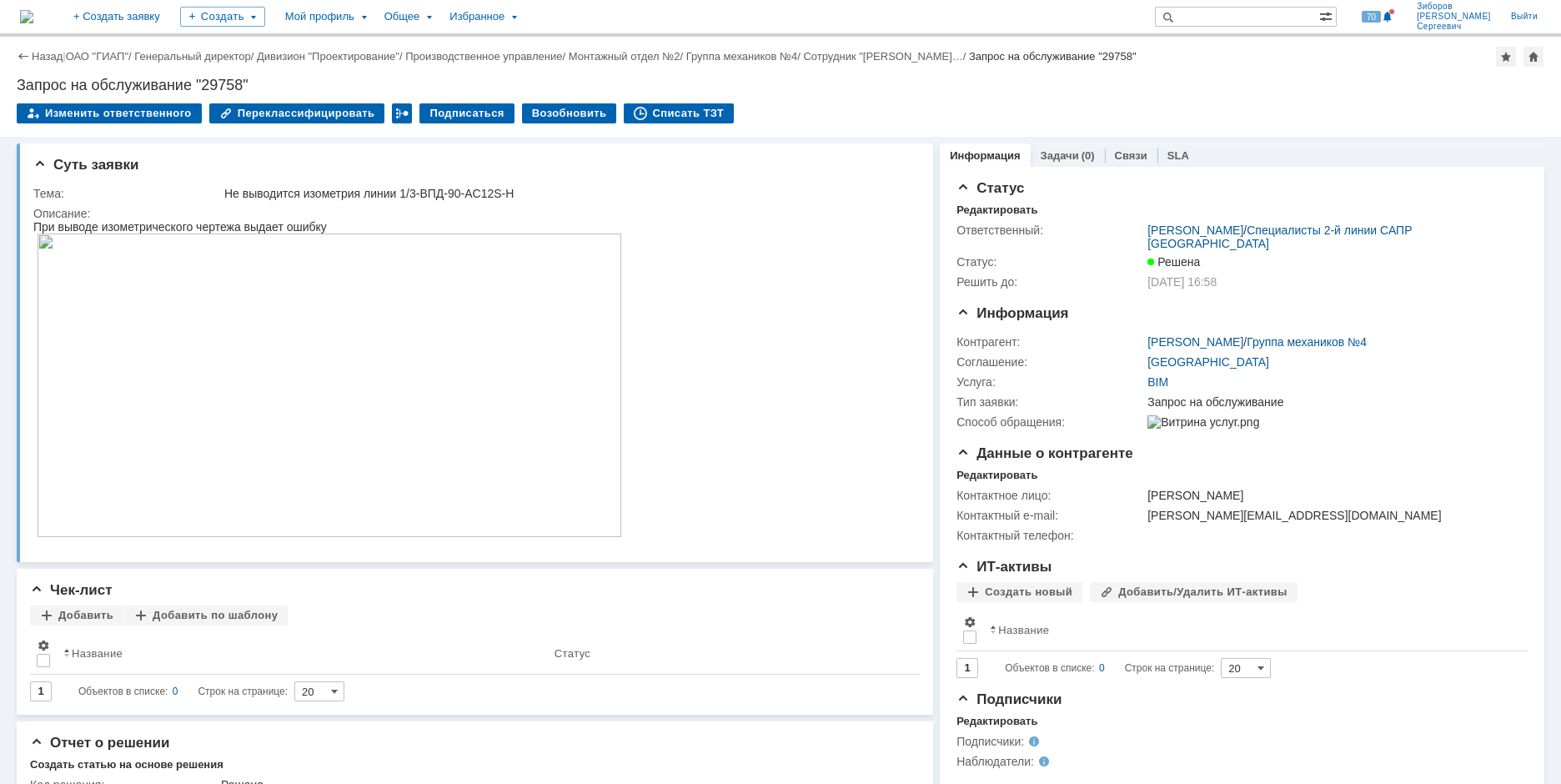
click at [33, 11] on img at bounding box center [26, 16] width 13 height 13
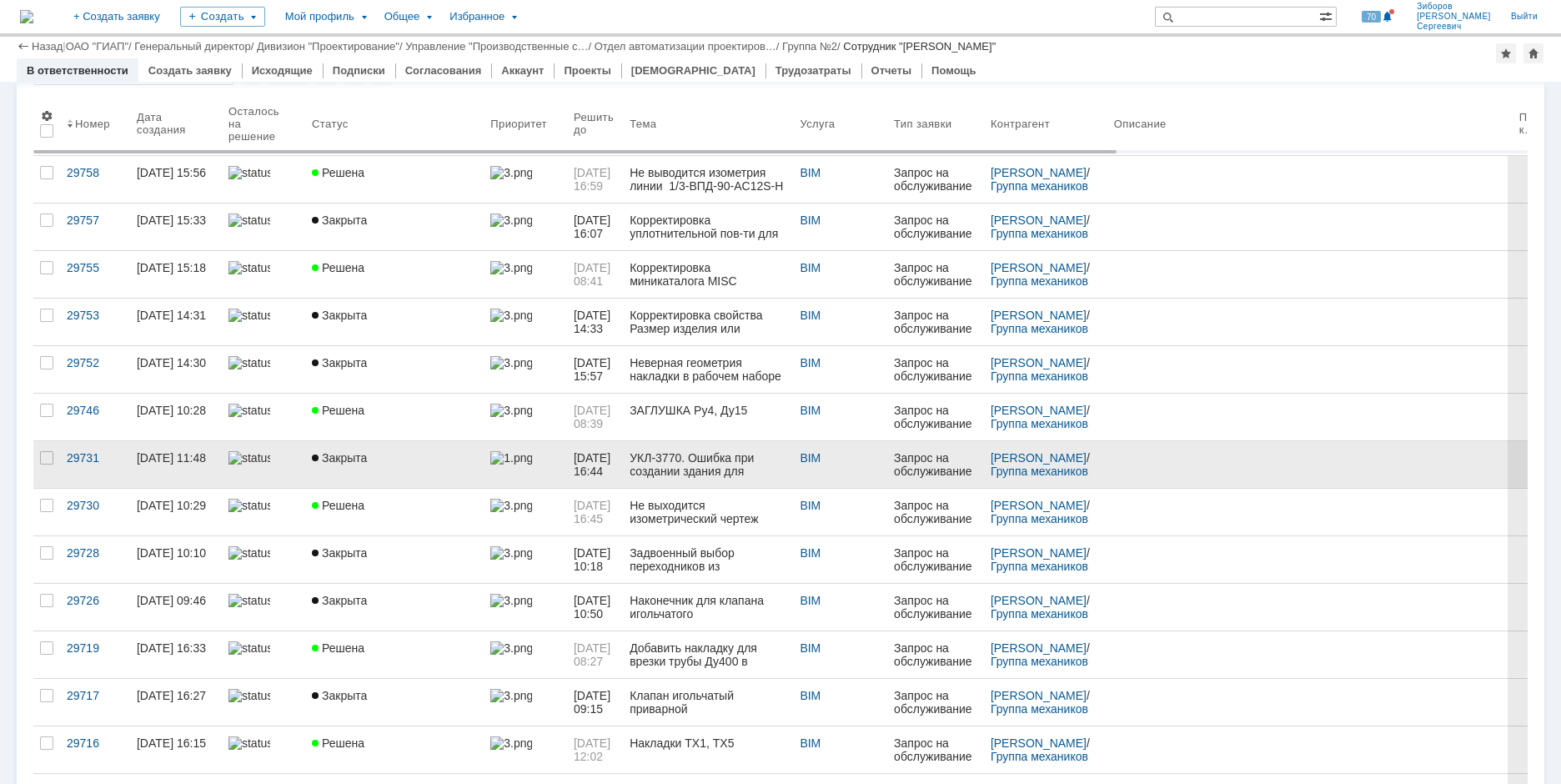
click at [305, 464] on link "Закрыта" at bounding box center [394, 464] width 179 height 47
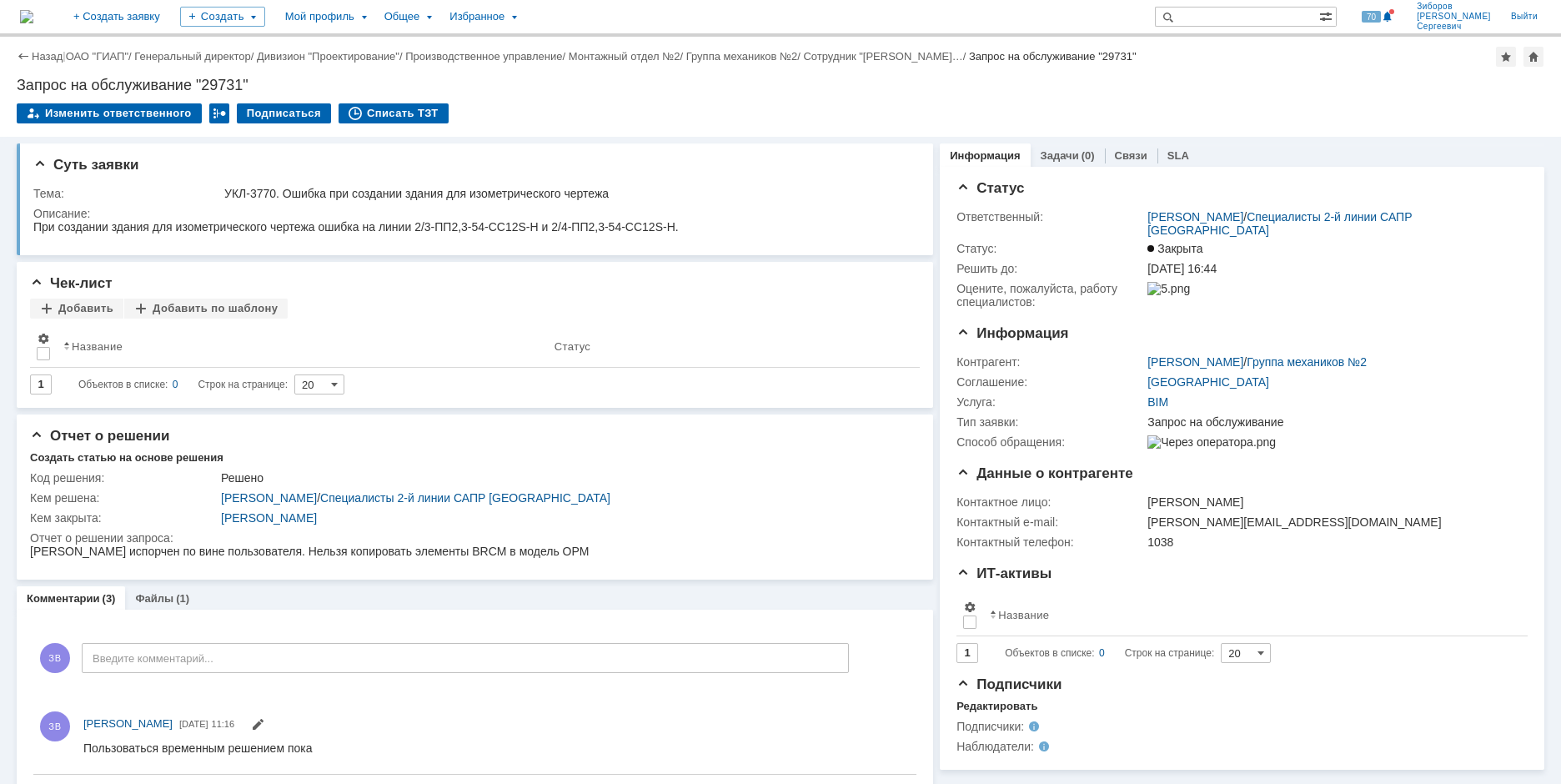
click at [33, 20] on img at bounding box center [26, 16] width 13 height 13
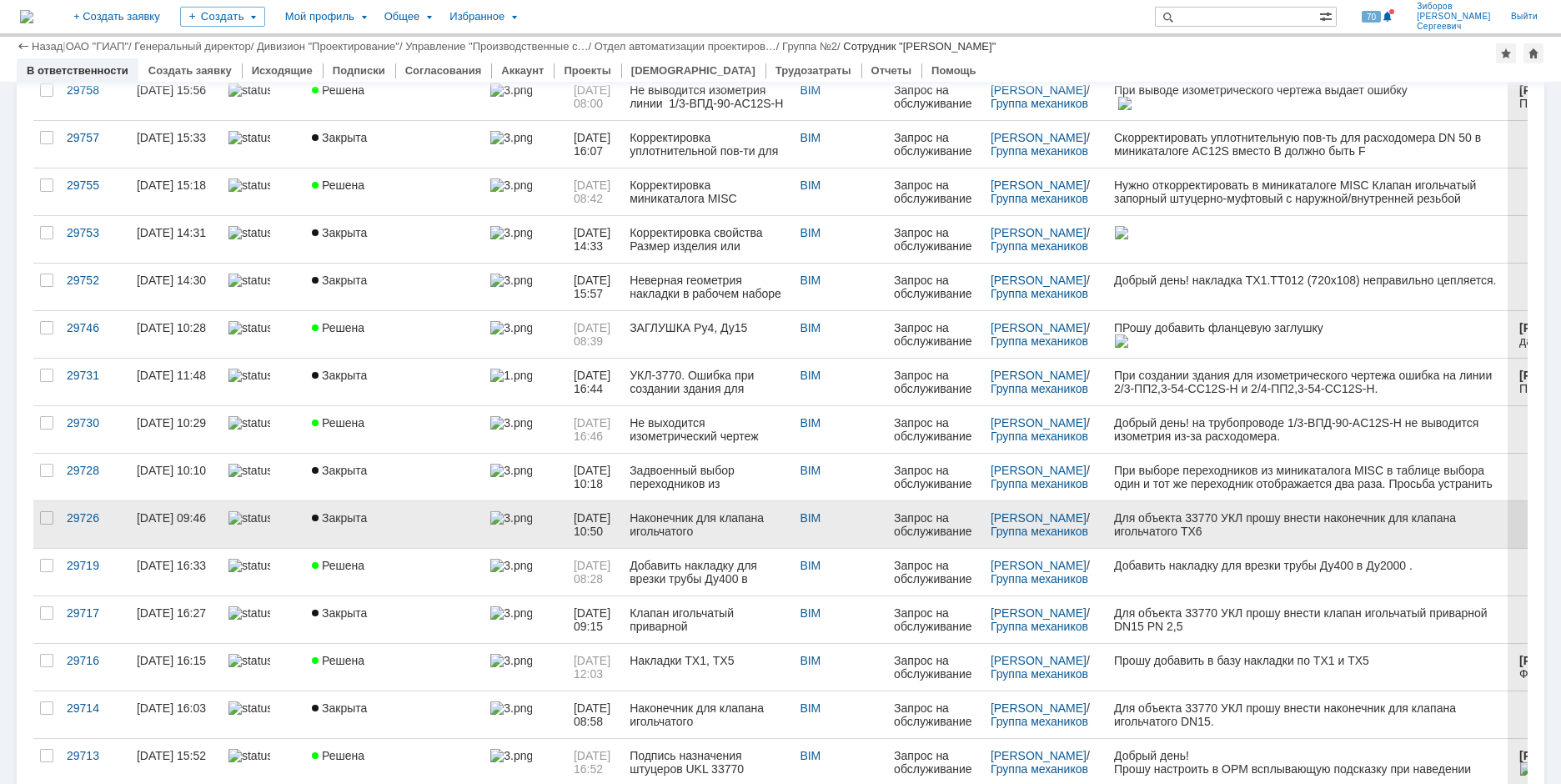
scroll to position [84, 0]
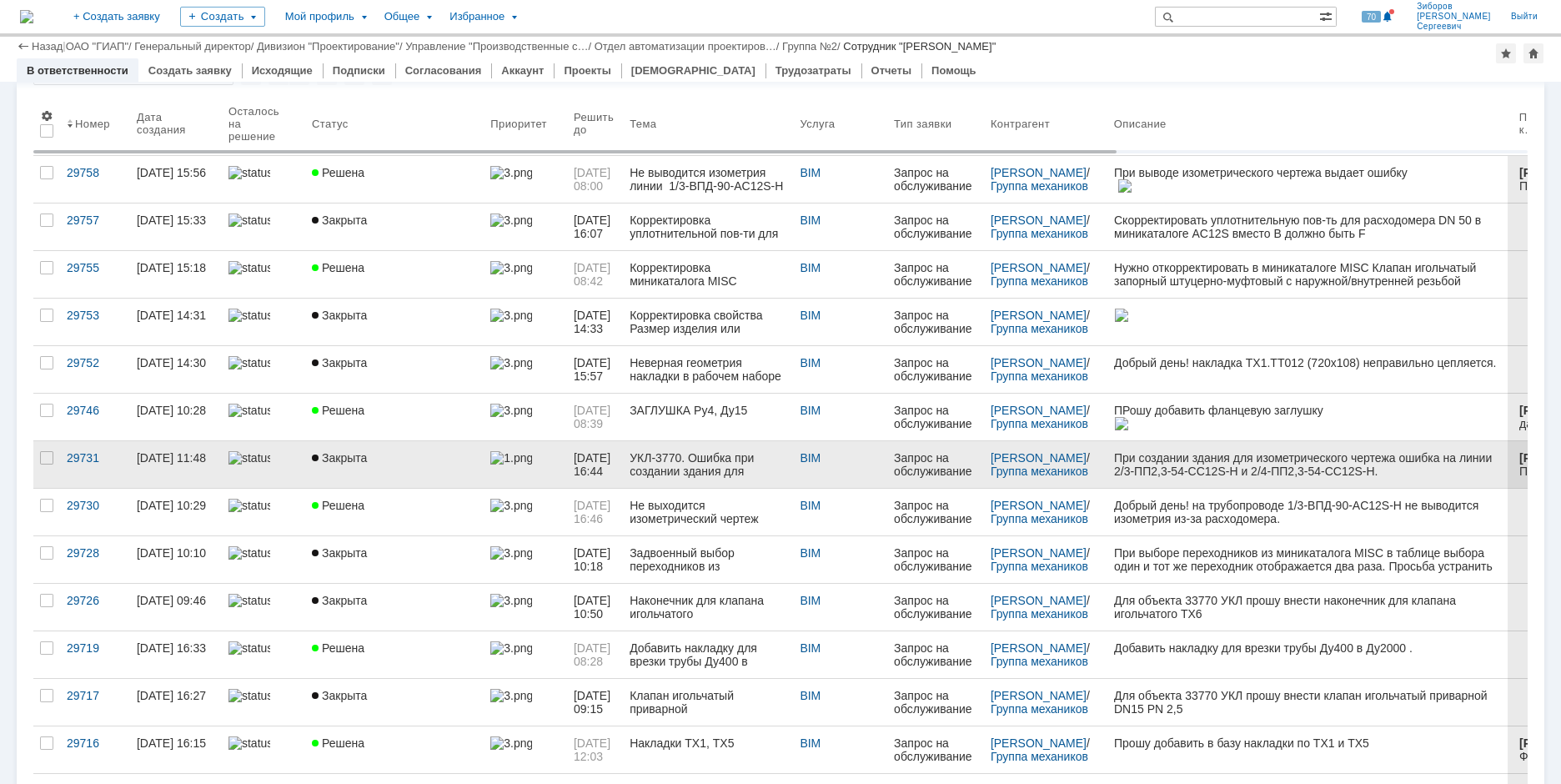
click at [675, 462] on div "УКЛ-3770. Ошибка при создании здания для изометрического чертежа" at bounding box center [708, 464] width 157 height 27
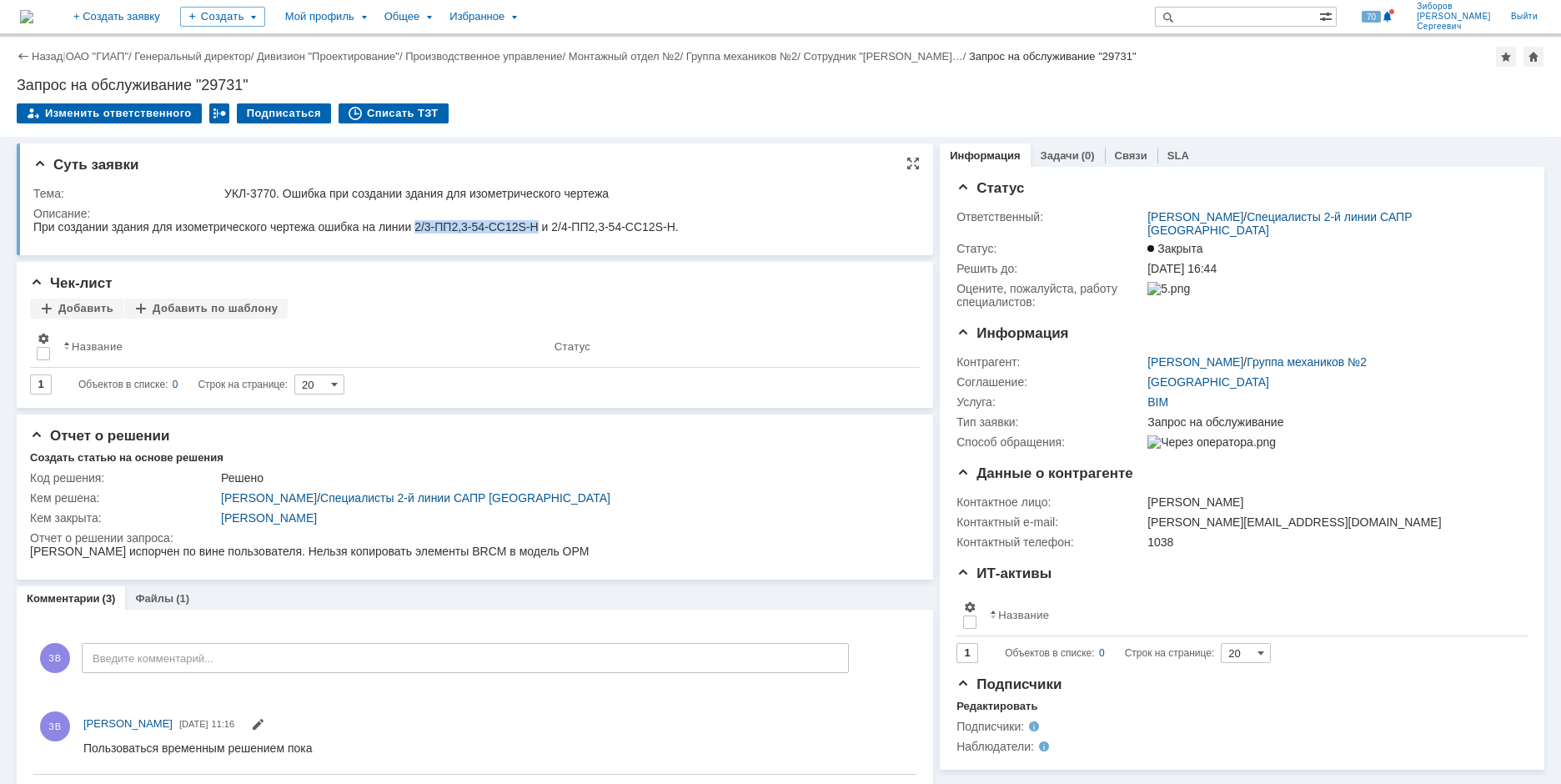
drag, startPoint x: 425, startPoint y: 224, endPoint x: 541, endPoint y: 232, distance: 116.3
click at [541, 232] on div "При создании здания для изометрического чертежа ошибка на линии 2/3-ПП2,3-54-CC…" at bounding box center [356, 226] width 646 height 13
copy div "2/3-ПП2,3-54-CC12S-H"
click at [33, 15] on img at bounding box center [26, 16] width 13 height 13
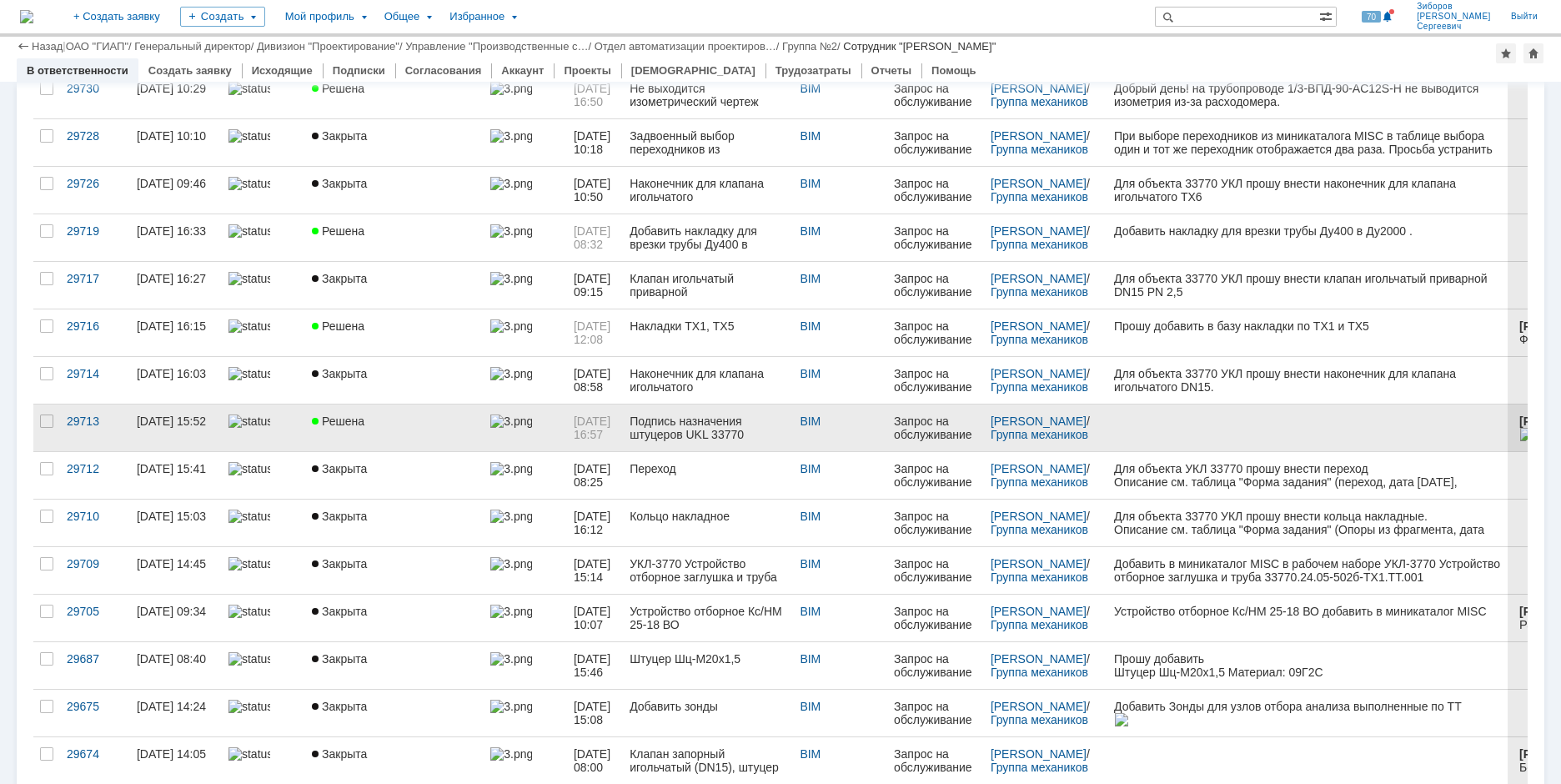
click at [357, 411] on link "Решена" at bounding box center [394, 427] width 179 height 47
